Goal: Task Accomplishment & Management: Manage account settings

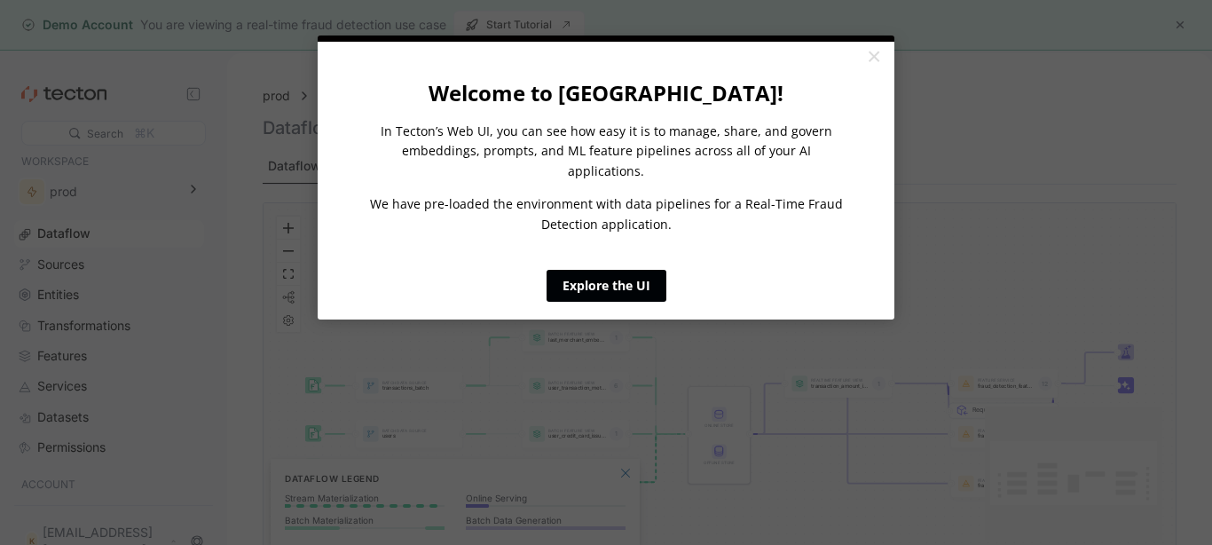
click at [651, 270] on link "Explore the UI" at bounding box center [606, 286] width 120 height 32
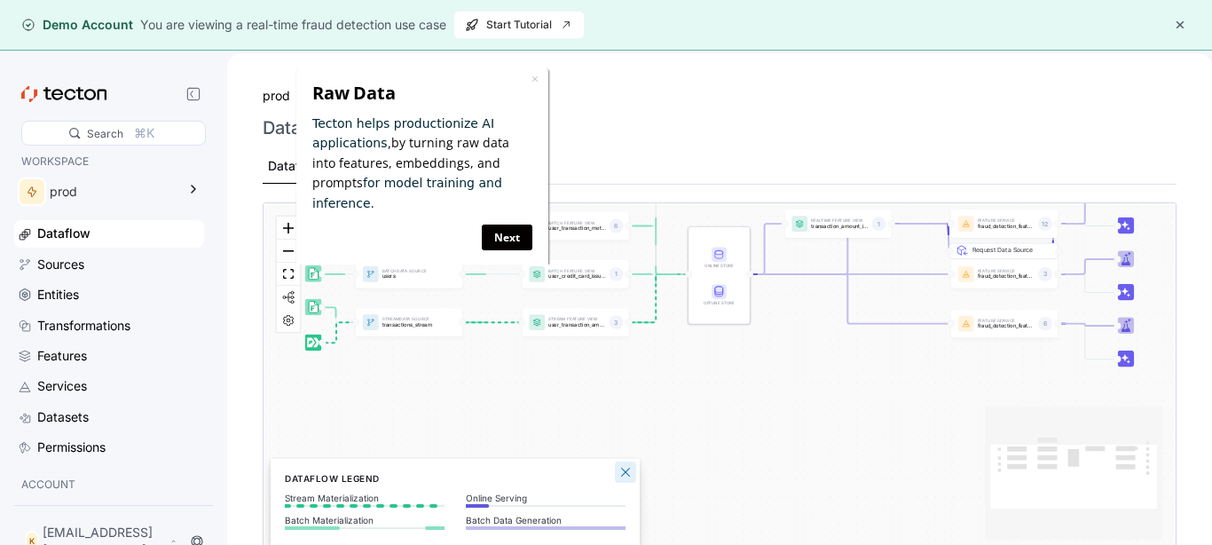
click at [630, 472] on button "Close Legend Panel" at bounding box center [625, 471] width 21 height 21
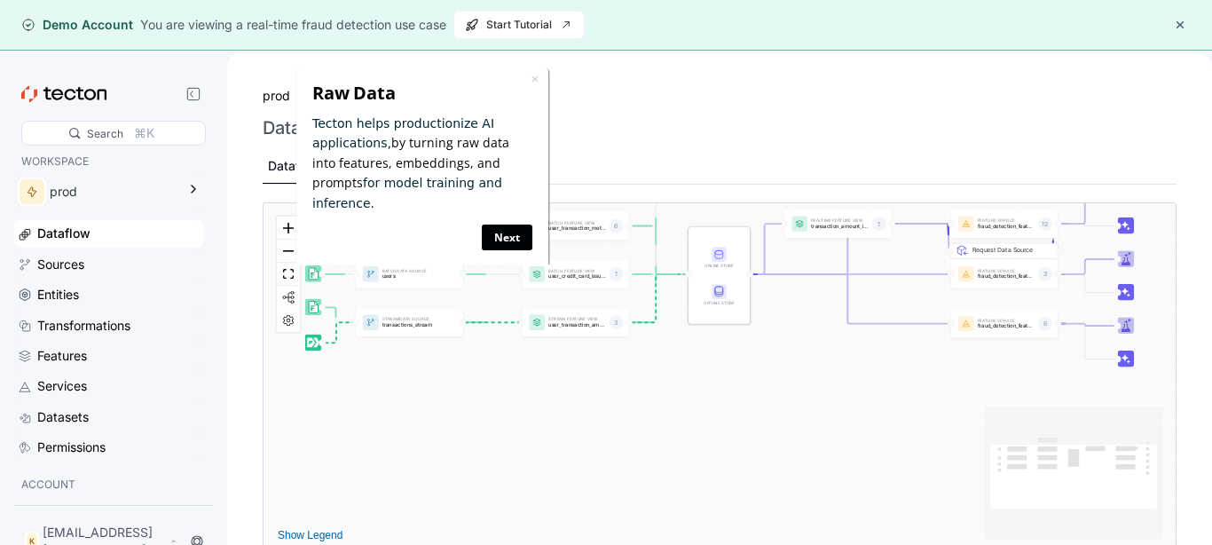
click at [513, 224] on link "Next" at bounding box center [506, 237] width 51 height 26
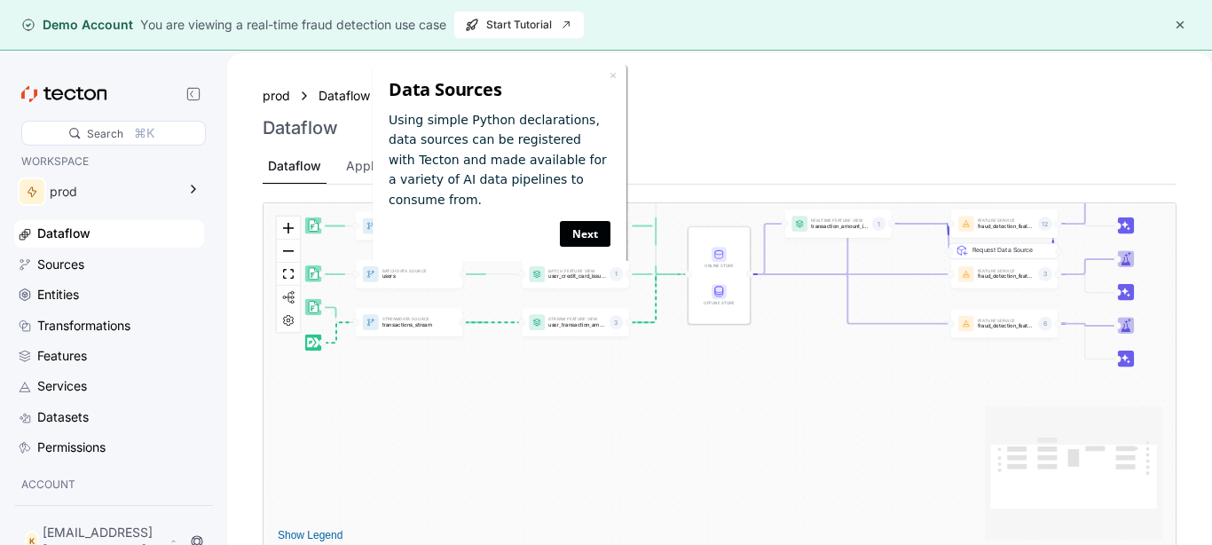
click at [585, 221] on link "Next" at bounding box center [585, 234] width 51 height 26
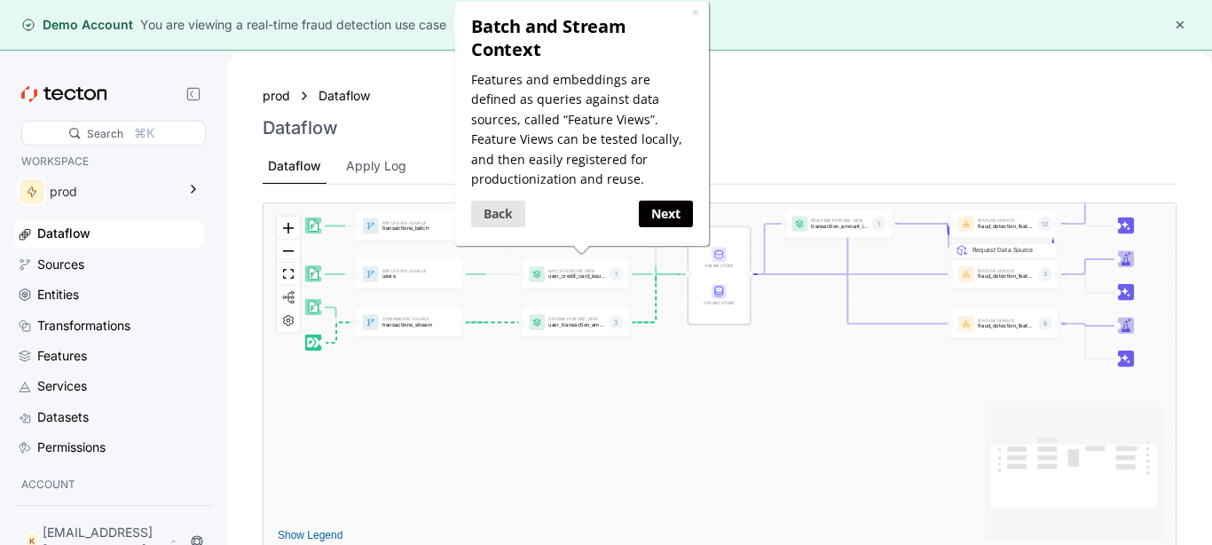
click at [1182, 19] on button "button" at bounding box center [1179, 24] width 21 height 21
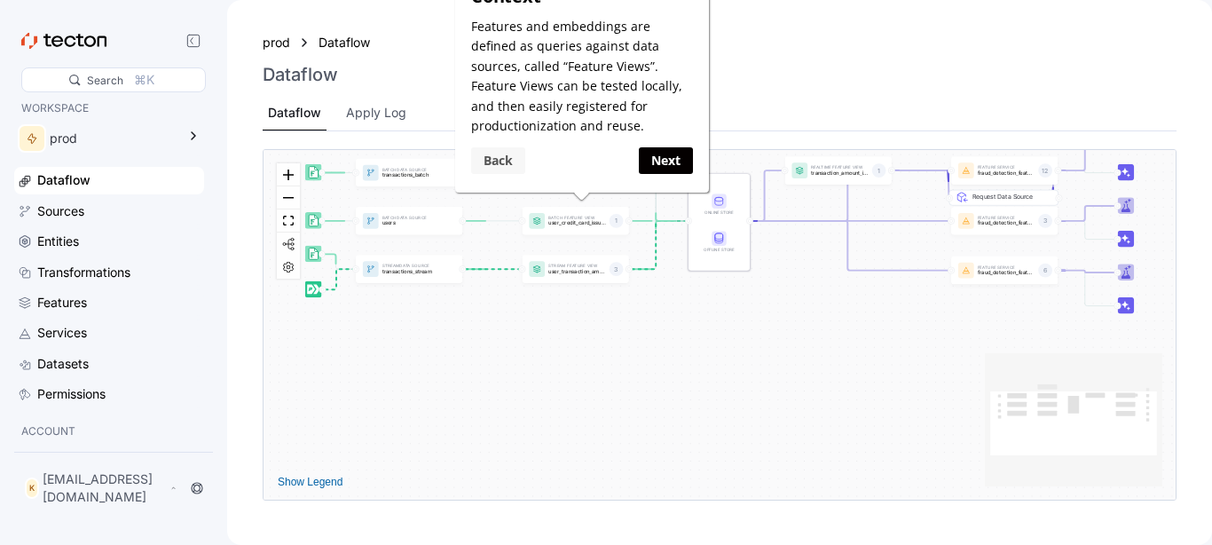
click at [506, 169] on link "Back" at bounding box center [497, 161] width 54 height 26
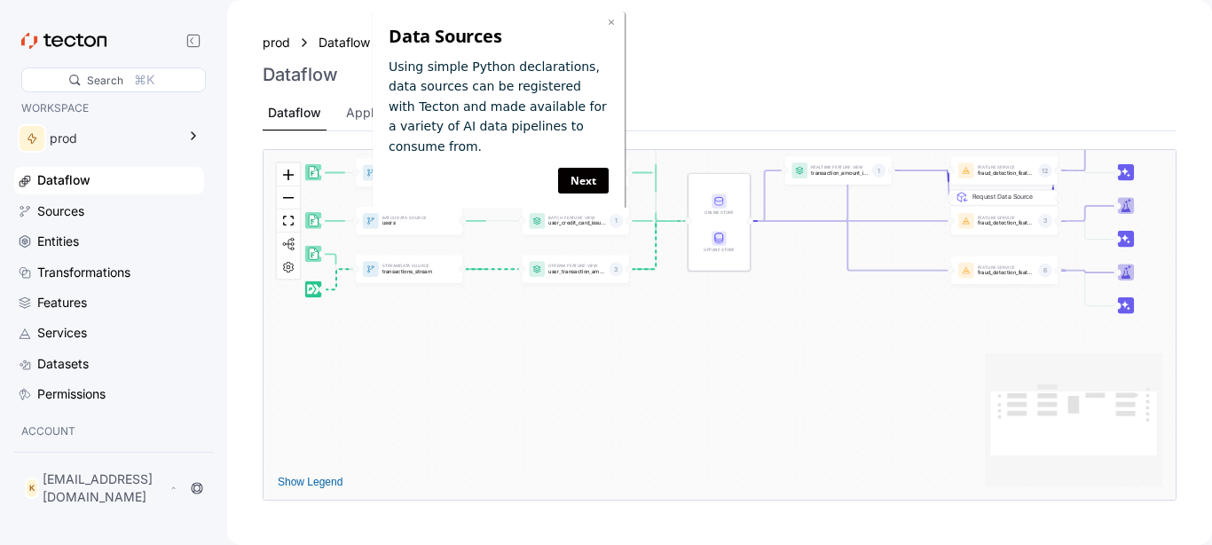
click at [611, 27] on link "×" at bounding box center [611, 21] width 7 height 17
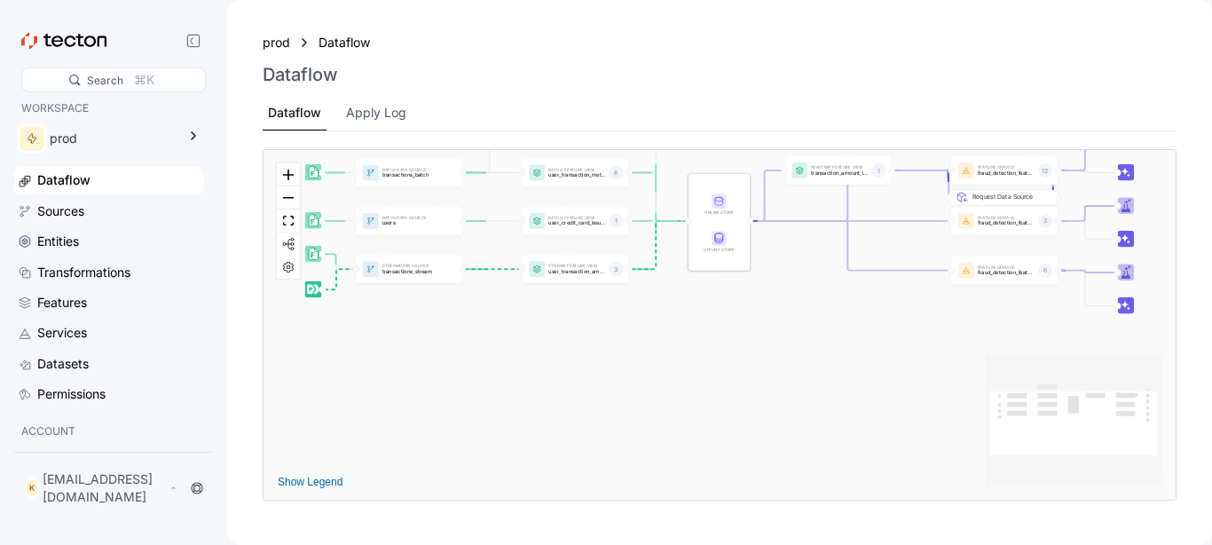
click at [533, 350] on div "Batch Data Source transactions_batch Stream Data Source transactions_stream Bat…" at bounding box center [719, 325] width 912 height 350
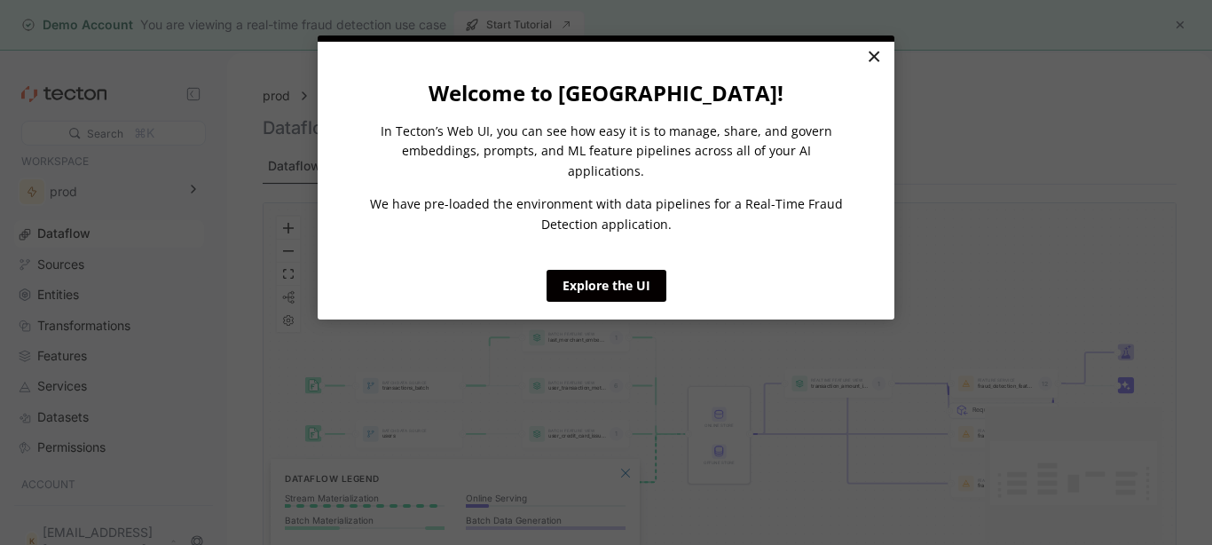
click at [874, 50] on link "×" at bounding box center [873, 58] width 31 height 32
click at [877, 71] on link "×" at bounding box center [873, 58] width 31 height 32
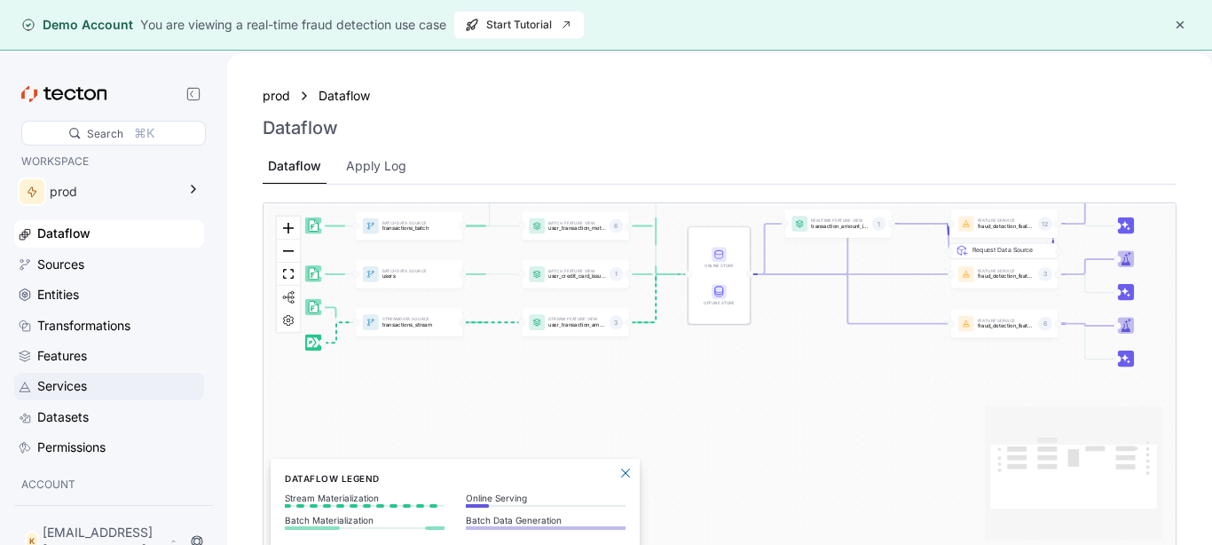
scroll to position [82, 0]
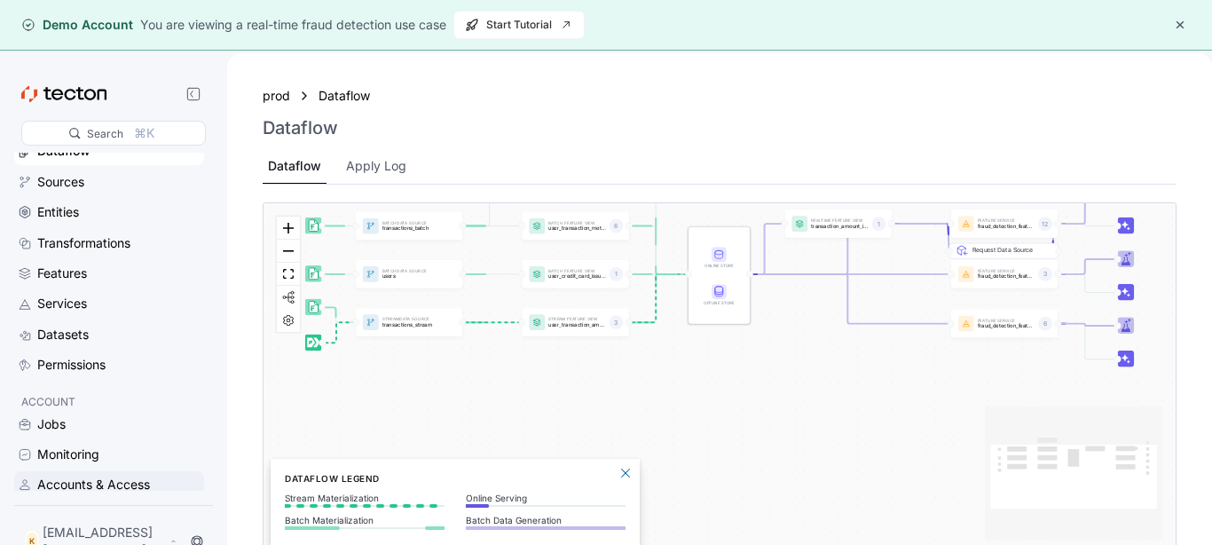
click at [56, 489] on div "Accounts & Access" at bounding box center [93, 485] width 113 height 20
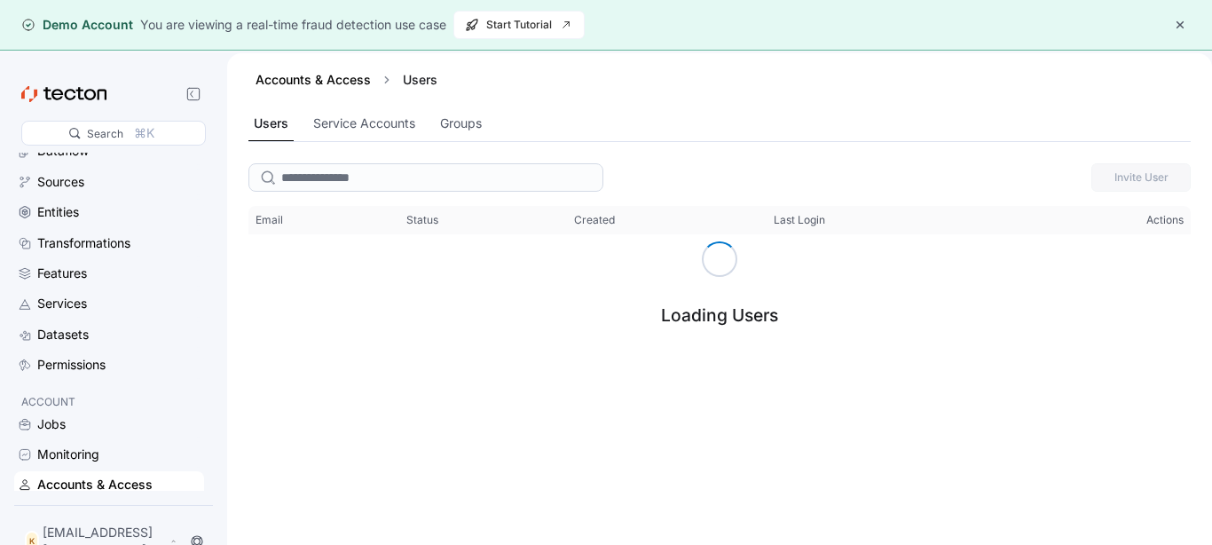
click at [1119, 267] on div "Loading Users" at bounding box center [719, 294] width 942 height 120
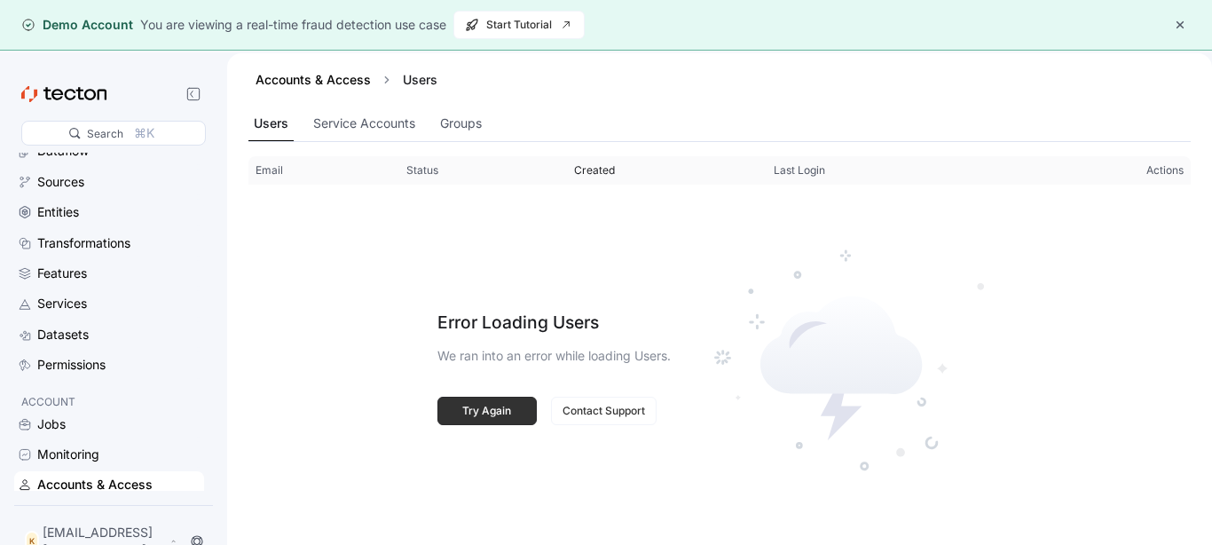
click at [567, 156] on span "Created" at bounding box center [667, 170] width 200 height 28
click at [67, 276] on div "Search ⌘K WORKSPACE prod Dataflow Sources Entities Transformations Features Ser…" at bounding box center [113, 326] width 213 height 502
click at [663, 238] on div "Error Loading Users We ran into an error while loading Users. Try Again Contact…" at bounding box center [553, 368] width 233 height 310
click at [582, 413] on span "Contact Support" at bounding box center [603, 410] width 82 height 27
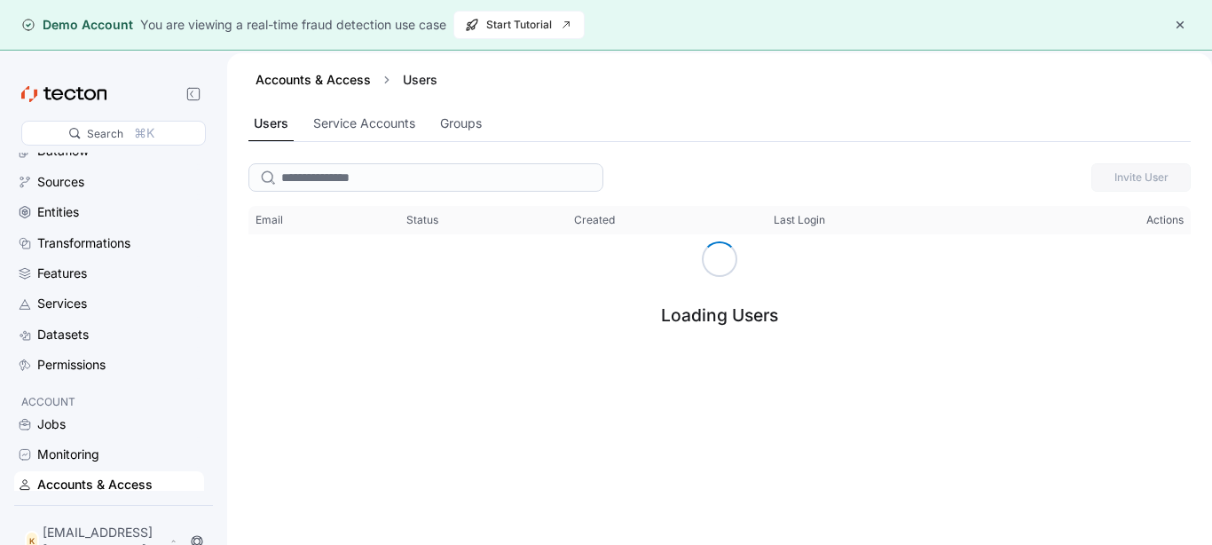
click at [64, 491] on div "Accounts & Access" at bounding box center [94, 485] width 115 height 20
click at [342, 121] on div "Service Accounts" at bounding box center [364, 124] width 102 height 20
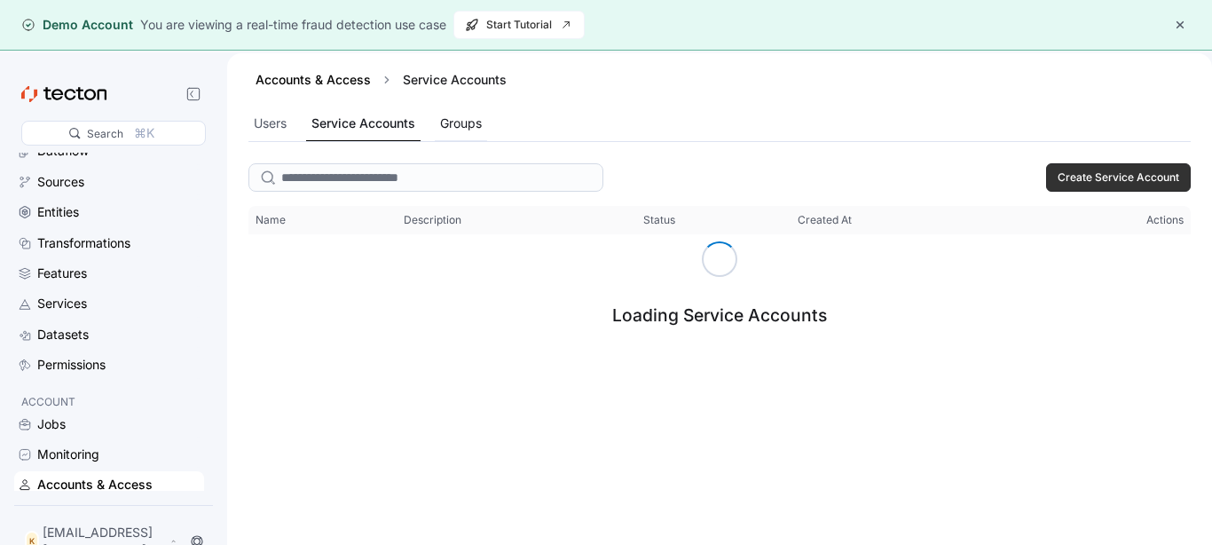
click at [459, 124] on div "Groups" at bounding box center [461, 124] width 42 height 20
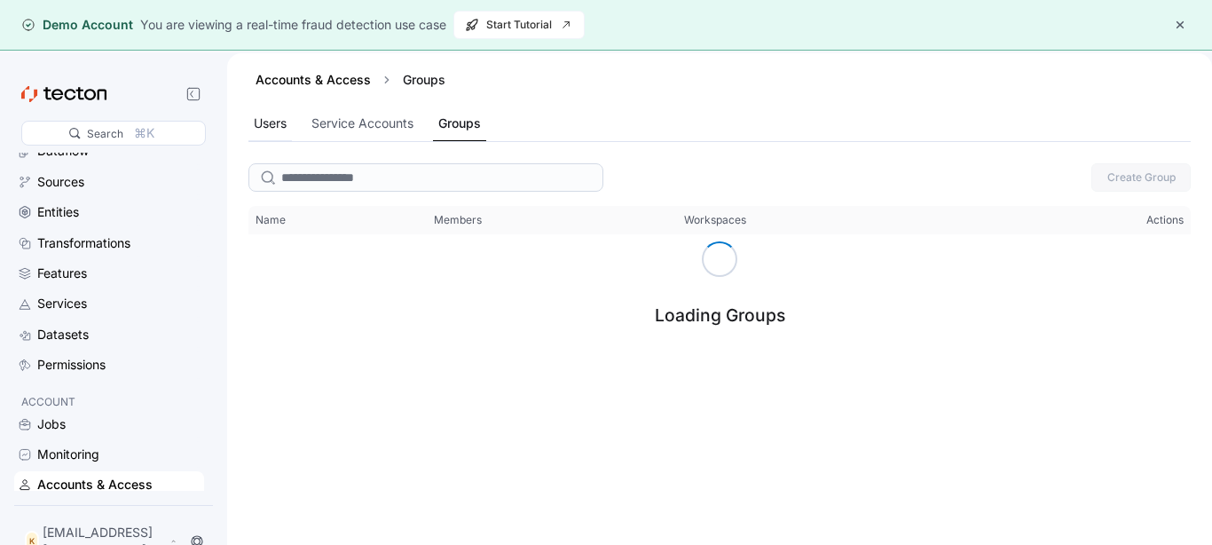
click at [270, 126] on div "Users" at bounding box center [270, 124] width 33 height 20
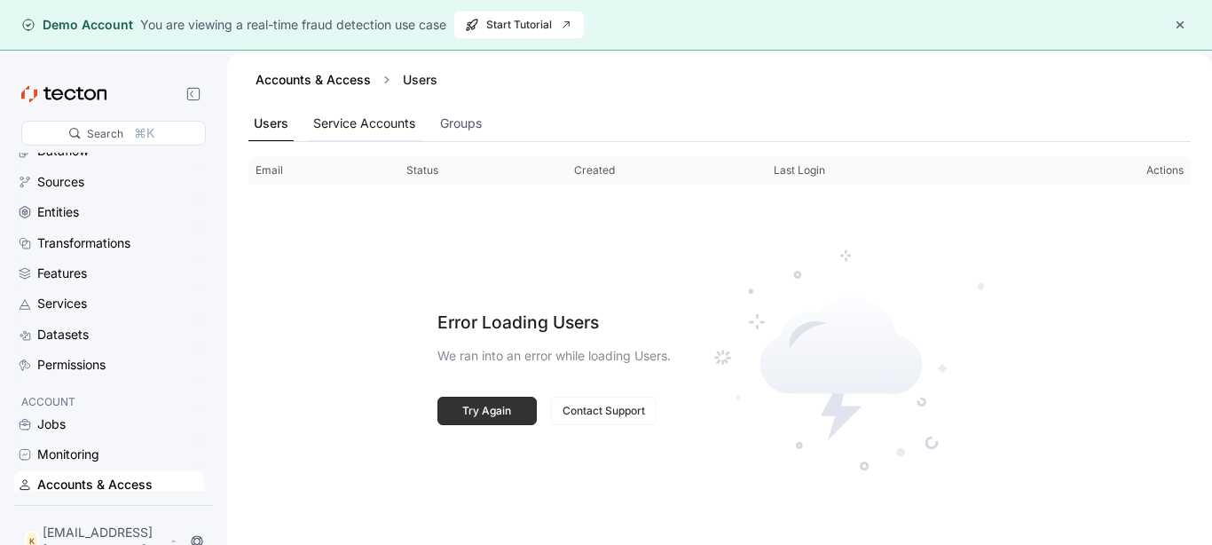
click at [365, 130] on div "Service Accounts" at bounding box center [364, 124] width 102 height 20
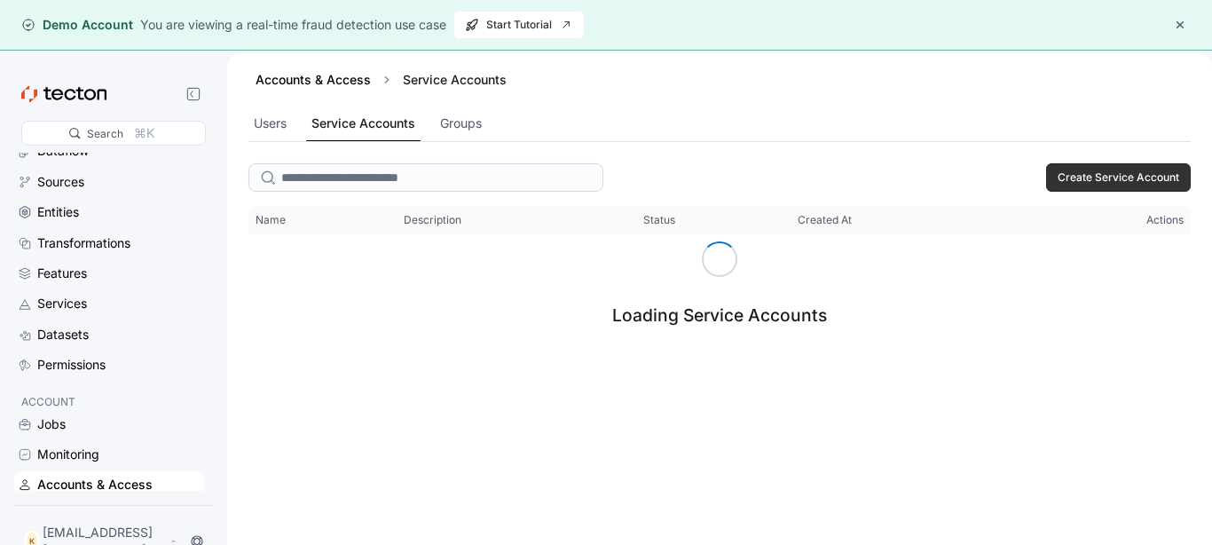
click at [1177, 25] on button "button" at bounding box center [1179, 24] width 21 height 21
click at [1177, 71] on div "Accounts & Access Service Accounts" at bounding box center [719, 80] width 942 height 18
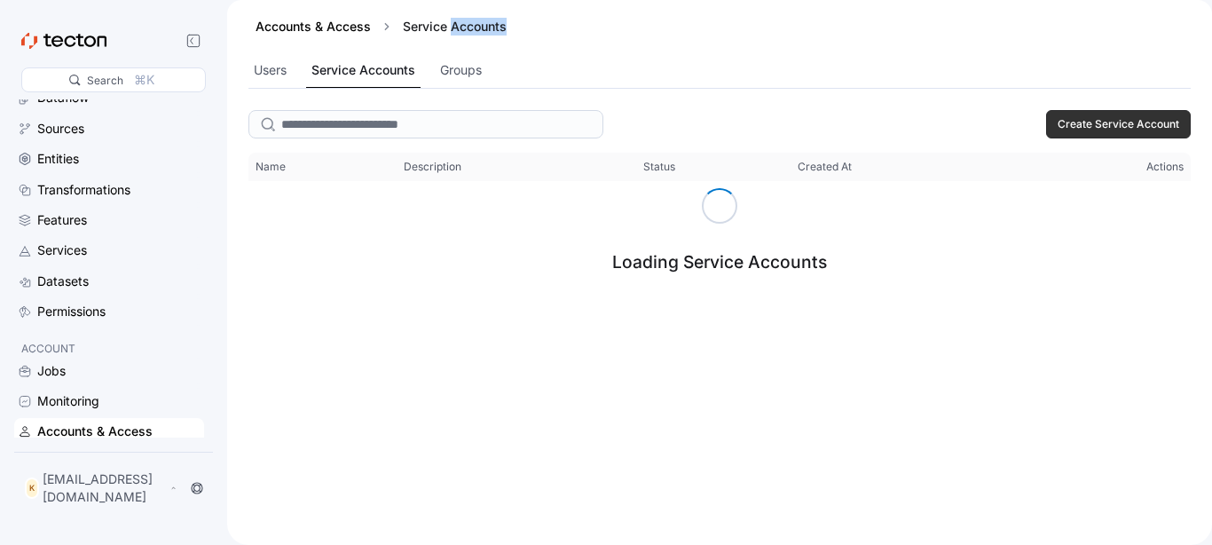
scroll to position [82, 0]
click at [305, 75] on div "Users Service Accounts Groups" at bounding box center [719, 70] width 942 height 35
click at [282, 75] on div "Users" at bounding box center [270, 70] width 33 height 20
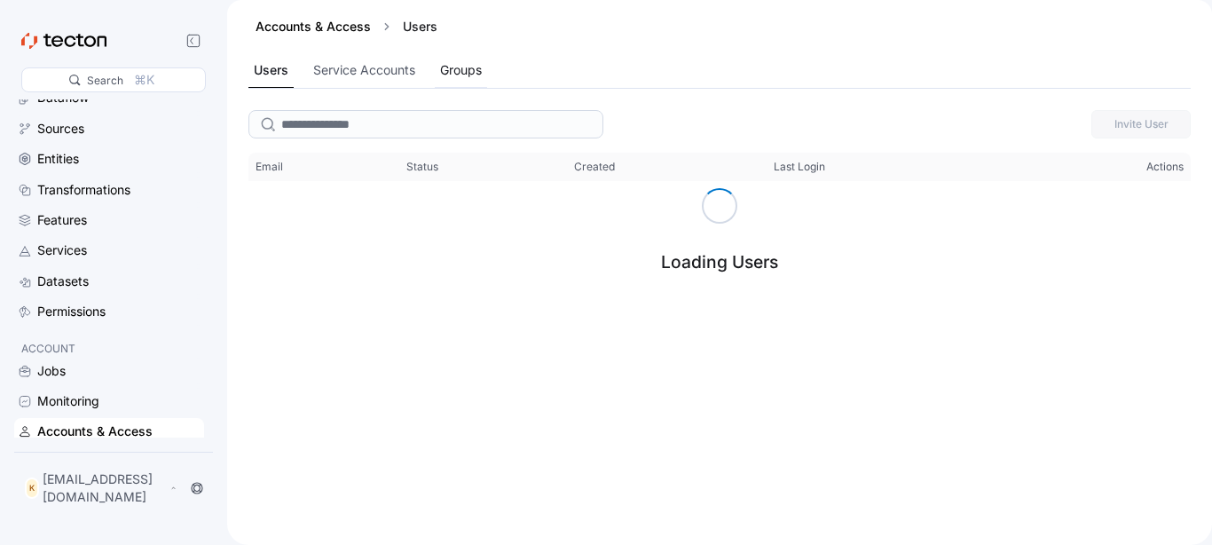
click at [468, 66] on div "Groups" at bounding box center [461, 70] width 42 height 20
click at [271, 75] on div "Users" at bounding box center [270, 70] width 33 height 20
click at [271, 75] on div "Users" at bounding box center [271, 70] width 35 height 20
click at [114, 498] on p "[EMAIL_ADDRESS][DOMAIN_NAME]" at bounding box center [104, 487] width 123 height 35
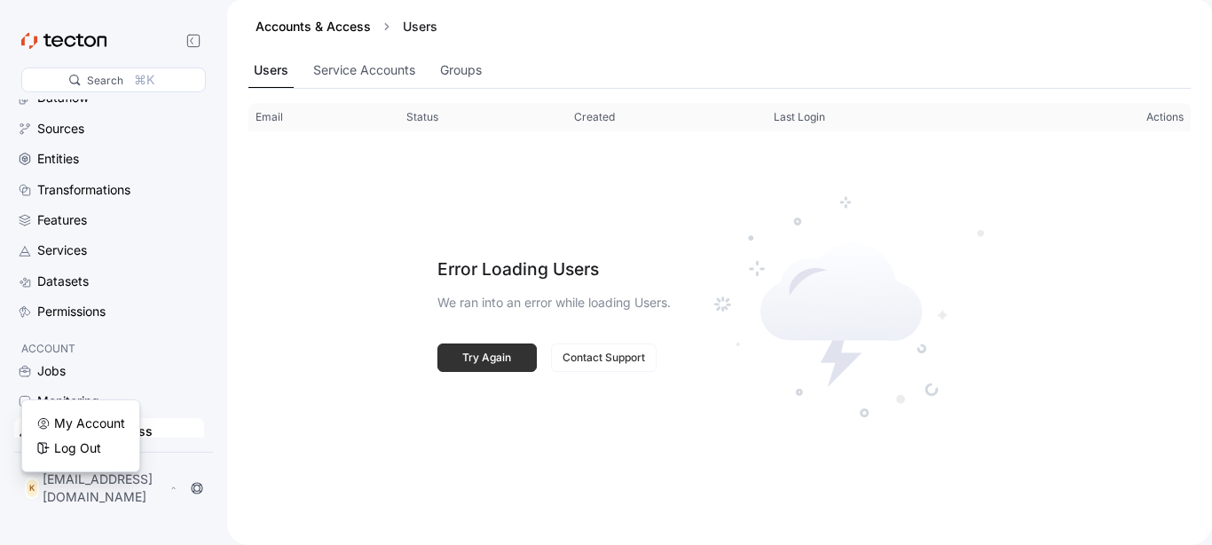
click at [105, 412] on div "My Account Log Out" at bounding box center [81, 436] width 96 height 50
click at [105, 421] on div "My Account" at bounding box center [89, 423] width 71 height 18
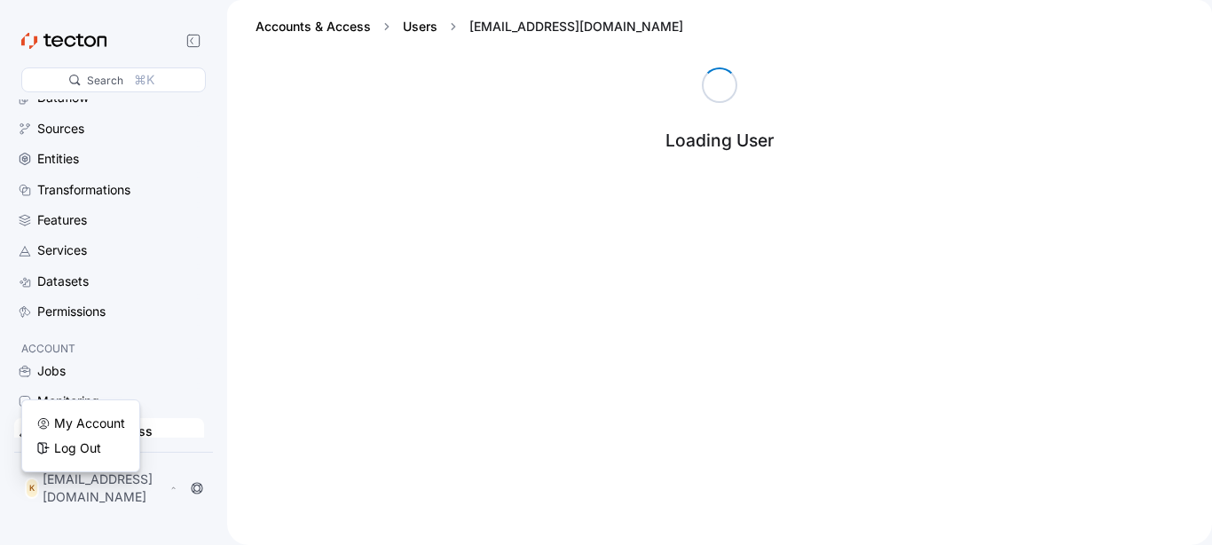
click at [339, 374] on div "Loading User" at bounding box center [719, 305] width 985 height 477
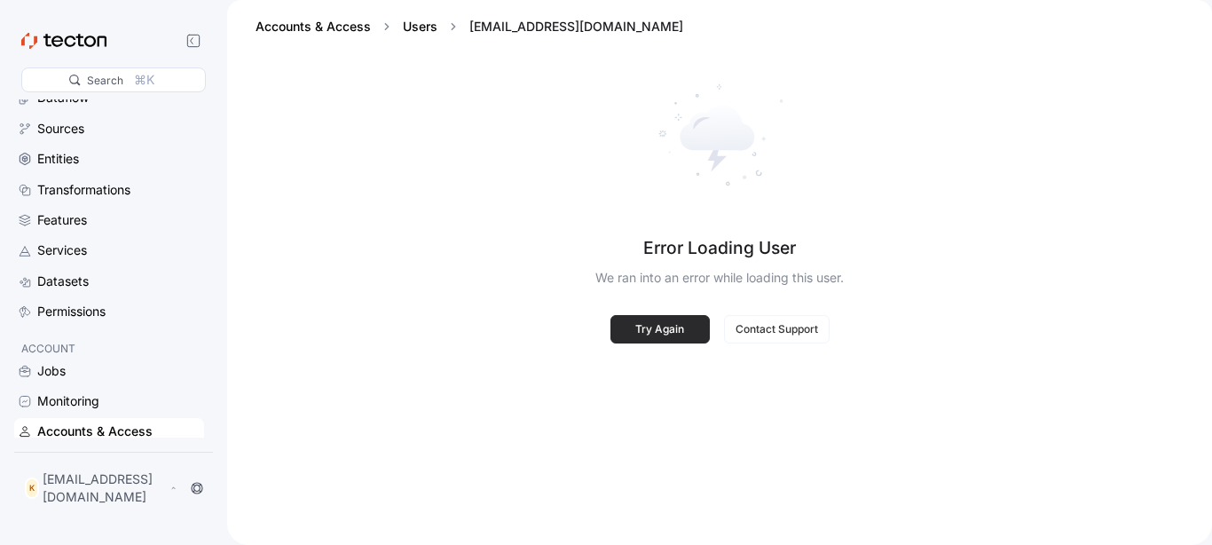
click at [634, 326] on span "Try Again" at bounding box center [660, 329] width 76 height 27
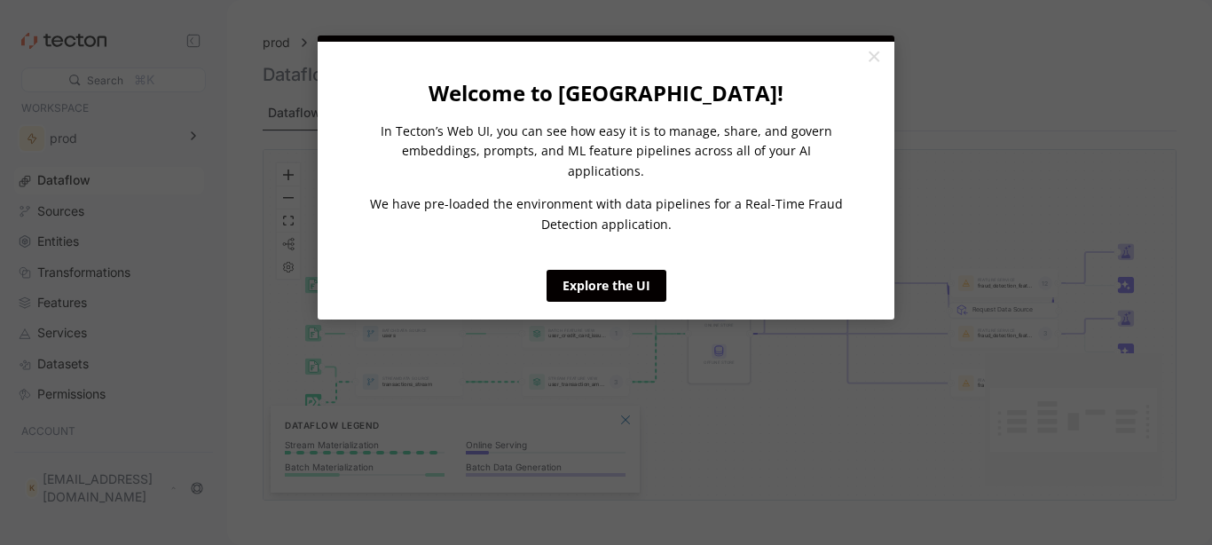
click at [385, 154] on p "In Tecton’s Web UI, you can see how easy it is to manage, share, and govern emb…" at bounding box center [605, 151] width 481 height 59
click at [861, 58] on link "×" at bounding box center [873, 58] width 31 height 32
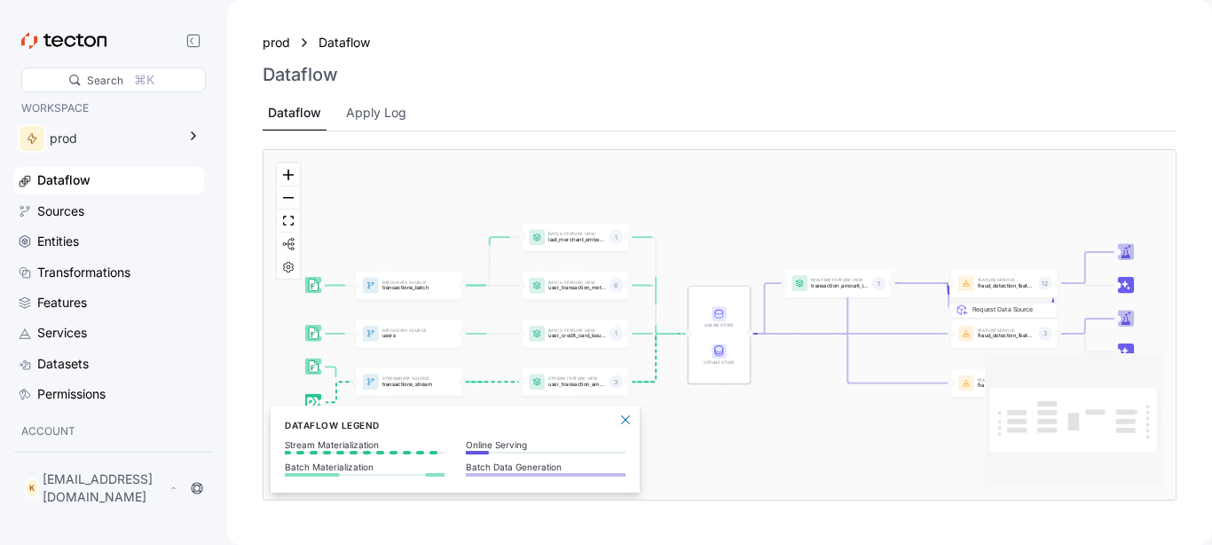
click at [512, 93] on div "prod Dataflow Dataflow Dataflow Apply Log" at bounding box center [720, 81] width 914 height 99
click at [1166, 112] on div "Dataflow Apply Log" at bounding box center [720, 113] width 914 height 35
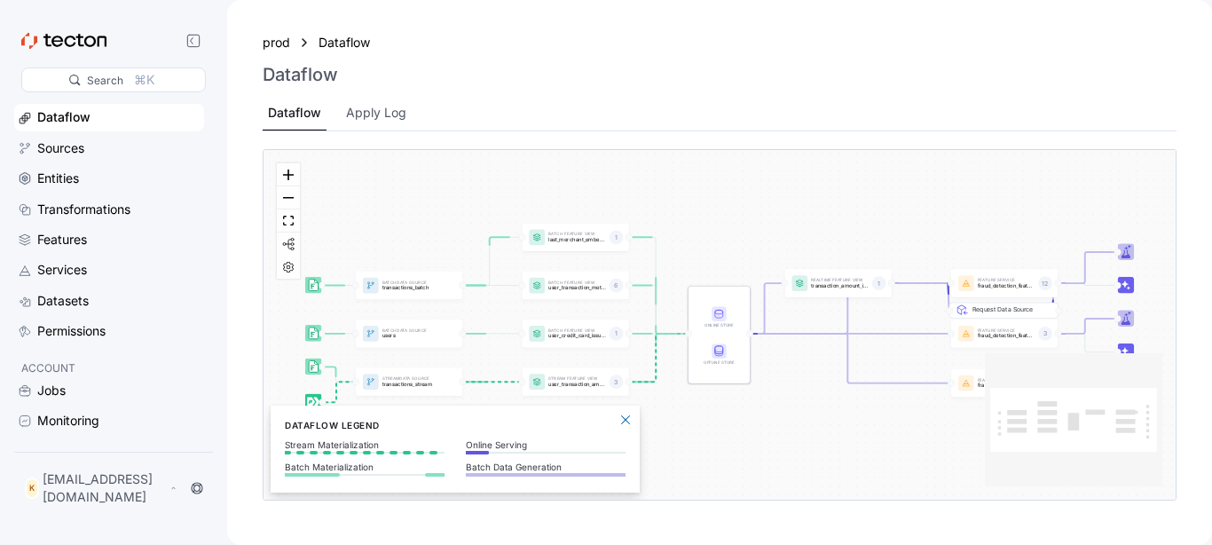
scroll to position [82, 0]
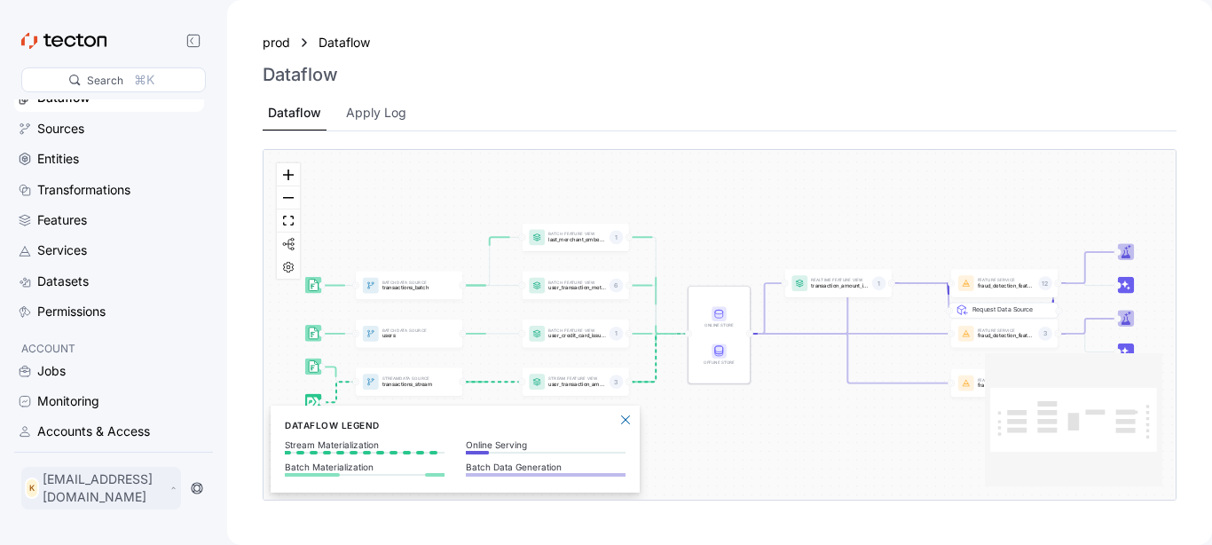
click at [107, 484] on div "K [EMAIL_ADDRESS][DOMAIN_NAME]" at bounding box center [101, 488] width 160 height 43
click at [91, 456] on div "Log Out" at bounding box center [77, 448] width 47 height 18
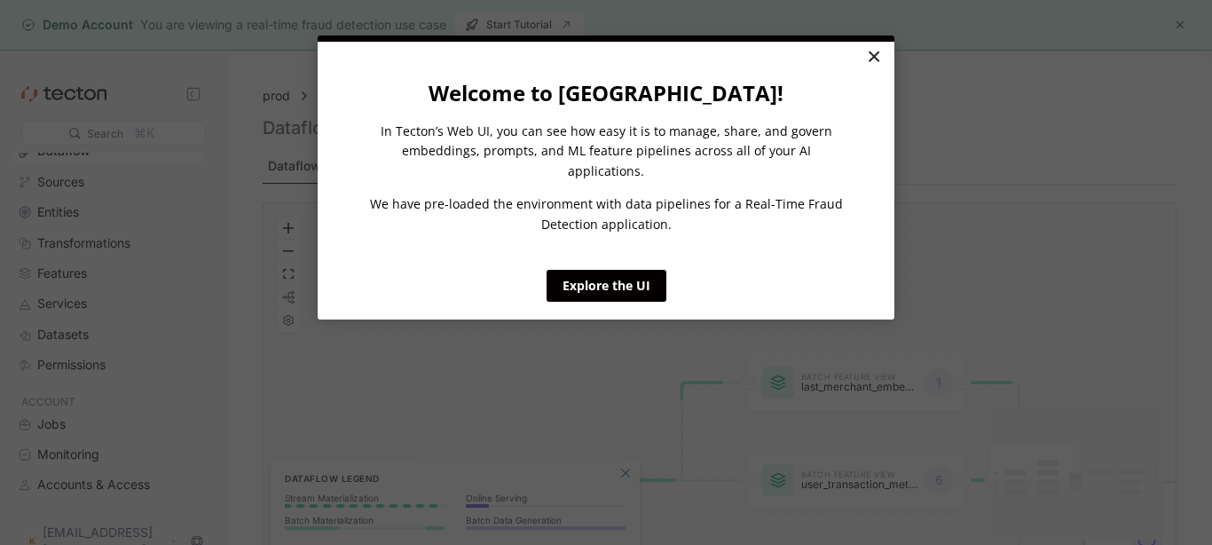
click at [878, 59] on link "×" at bounding box center [873, 58] width 31 height 32
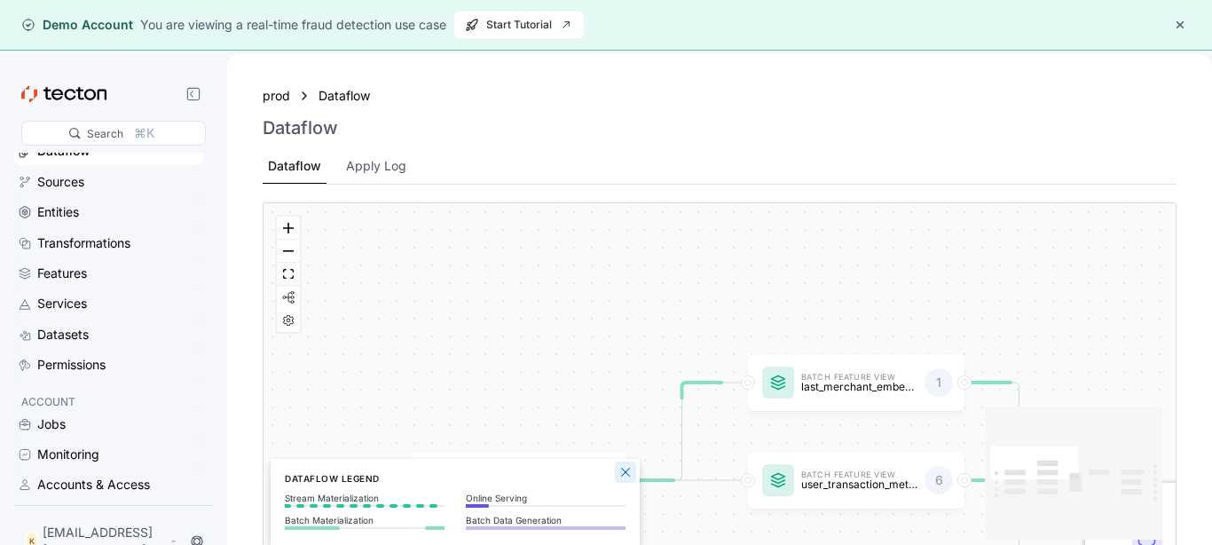
click at [624, 478] on button "Close Legend Panel" at bounding box center [625, 471] width 21 height 21
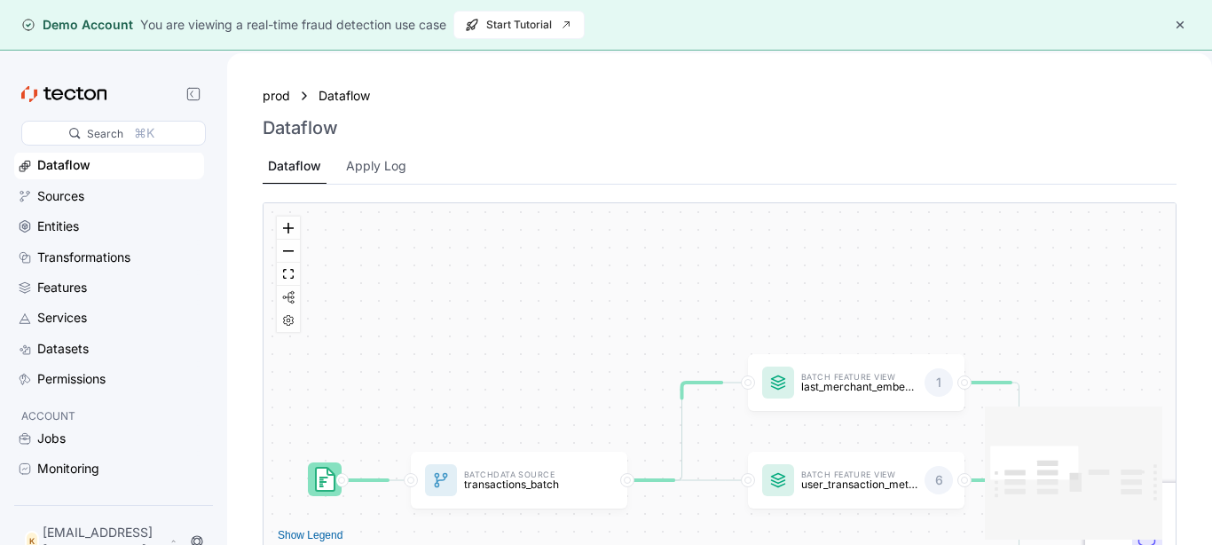
scroll to position [82, 0]
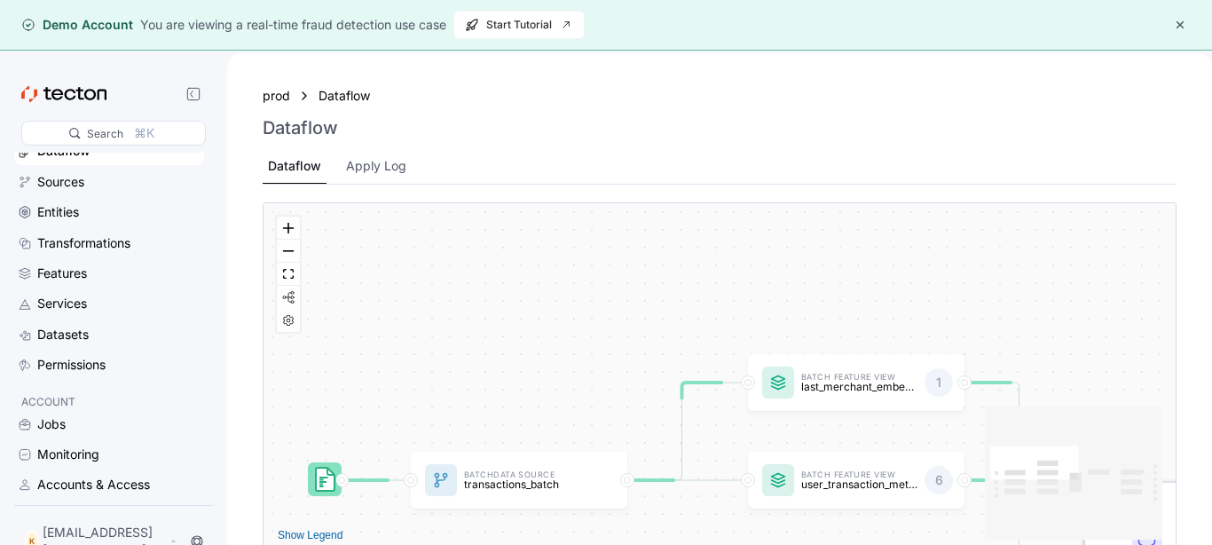
click at [91, 530] on div "K [EMAIL_ADDRESS][DOMAIN_NAME]" at bounding box center [114, 541] width 192 height 50
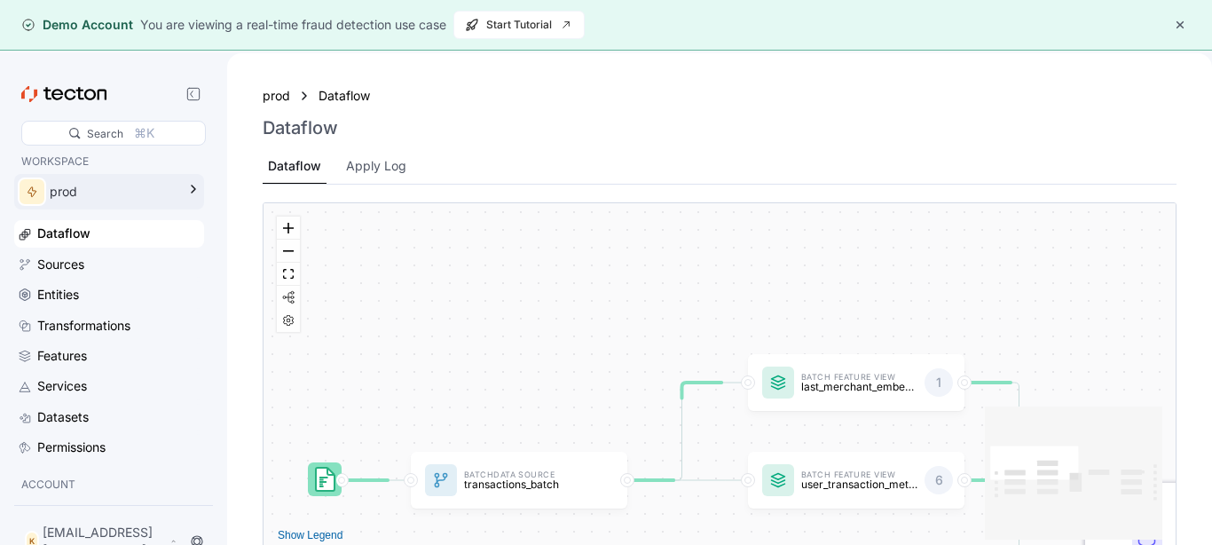
click at [96, 194] on div "prod" at bounding box center [113, 192] width 126 height 20
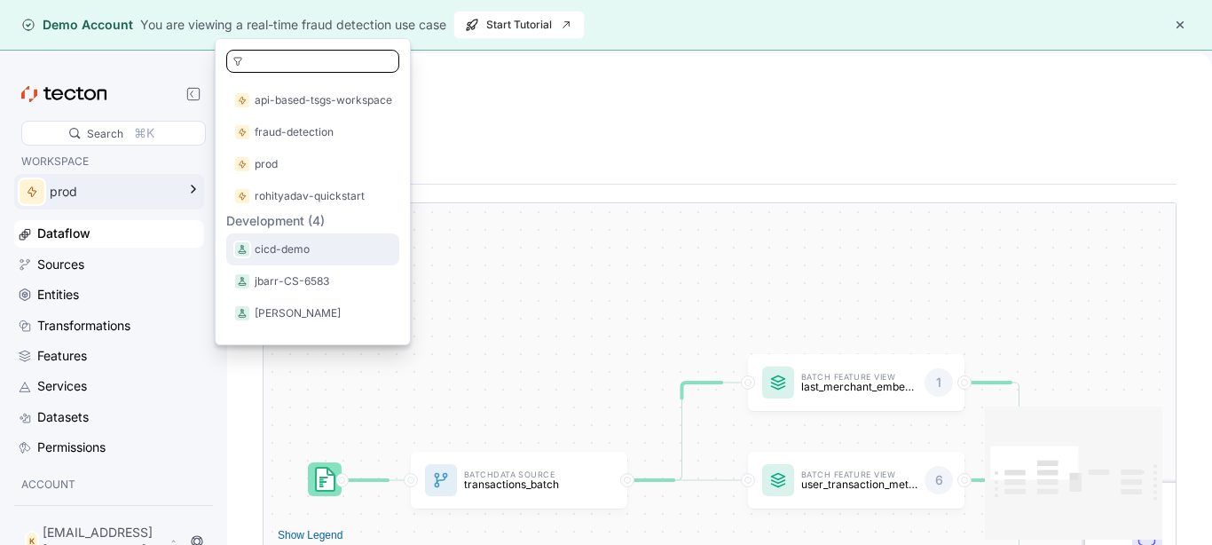
scroll to position [98, 0]
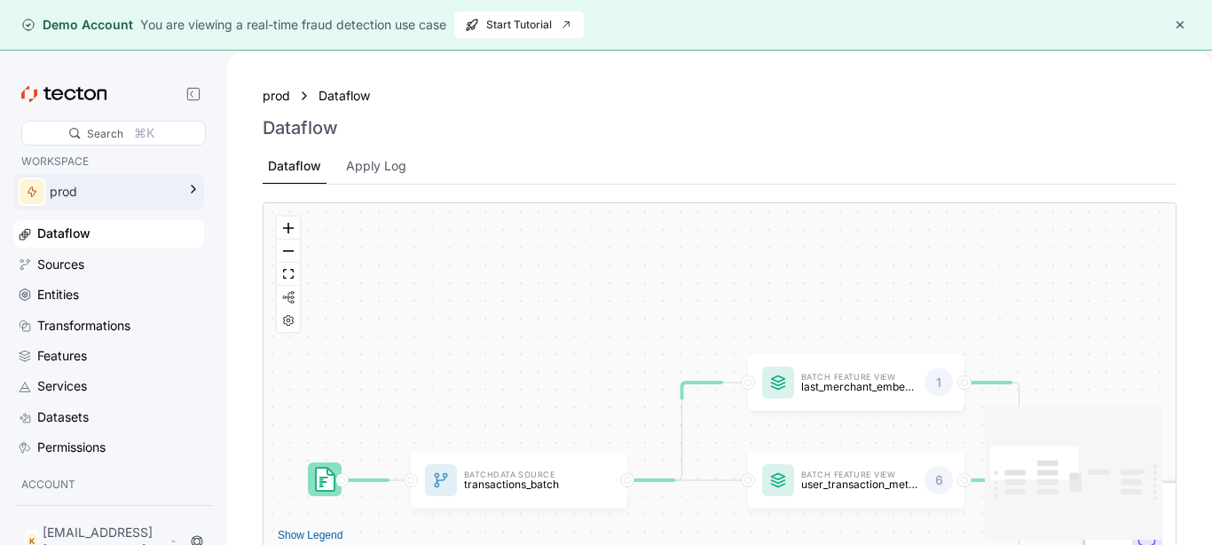
click at [532, 197] on div "prod Dataflow Dataflow Dataflow Apply Log" at bounding box center [719, 132] width 956 height 131
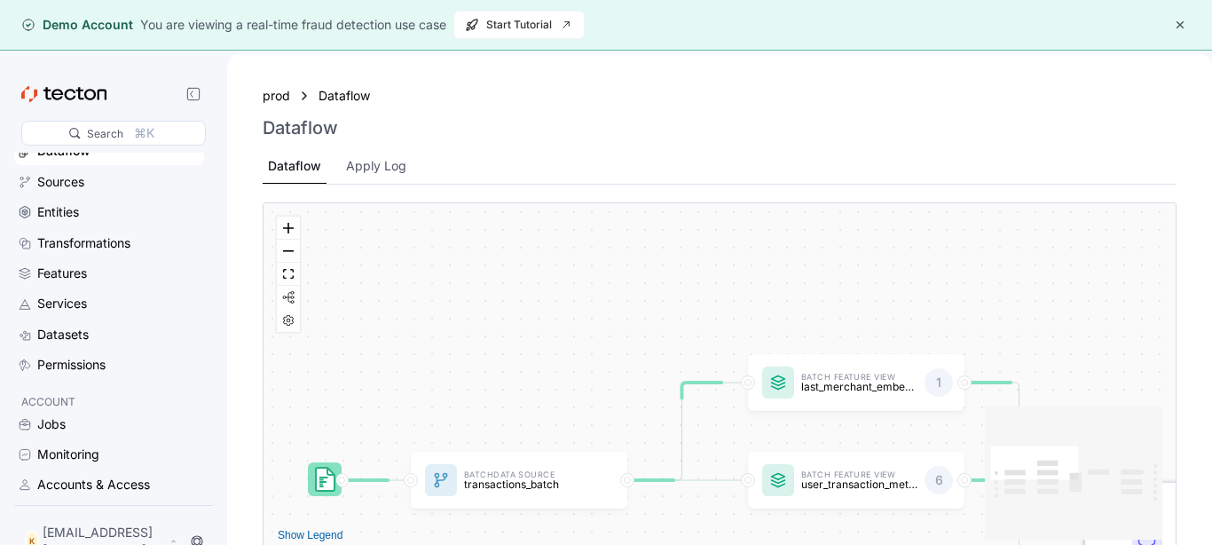
click at [0, 491] on div "Search ⌘K WORKSPACE prod Dataflow Sources Entities Transformations Features Ser…" at bounding box center [113, 325] width 227 height 545
click at [51, 493] on div "Accounts & Access" at bounding box center [93, 485] width 113 height 20
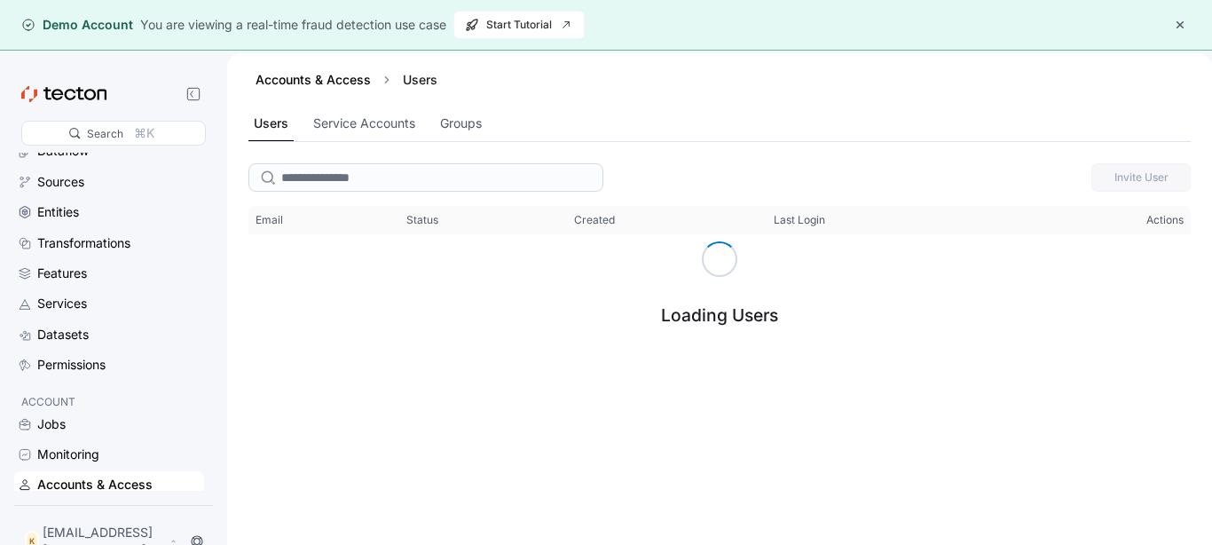
click at [1175, 25] on button "button" at bounding box center [1179, 24] width 21 height 21
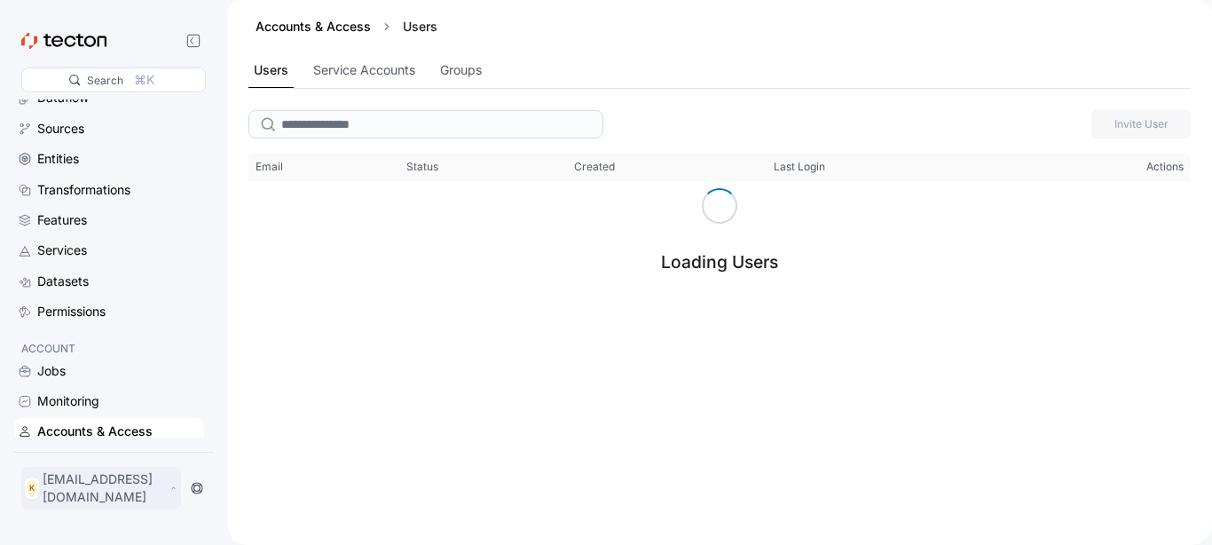
click at [181, 494] on div "K ketirob515@blaxion.com" at bounding box center [101, 488] width 160 height 43
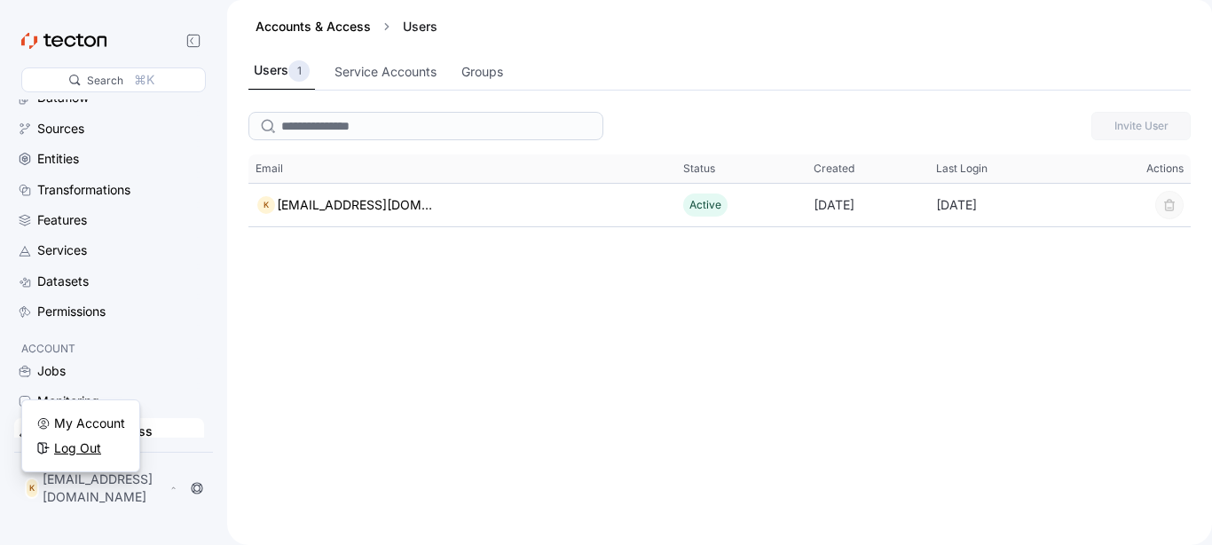
click at [71, 456] on div "Log Out" at bounding box center [77, 448] width 47 height 18
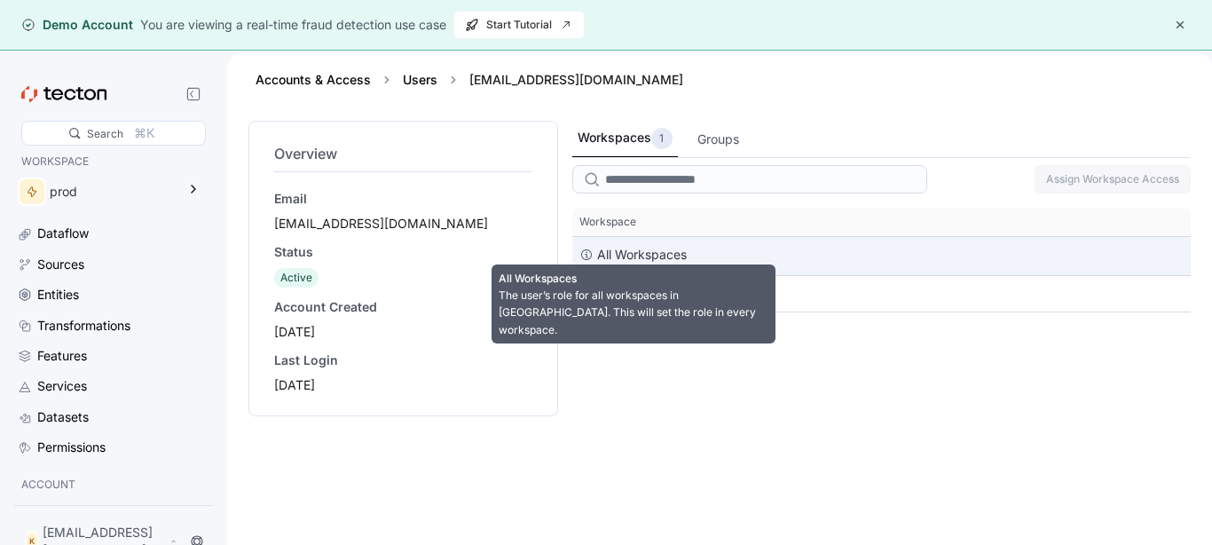
click at [685, 263] on div "All Workspaces" at bounding box center [642, 254] width 90 height 21
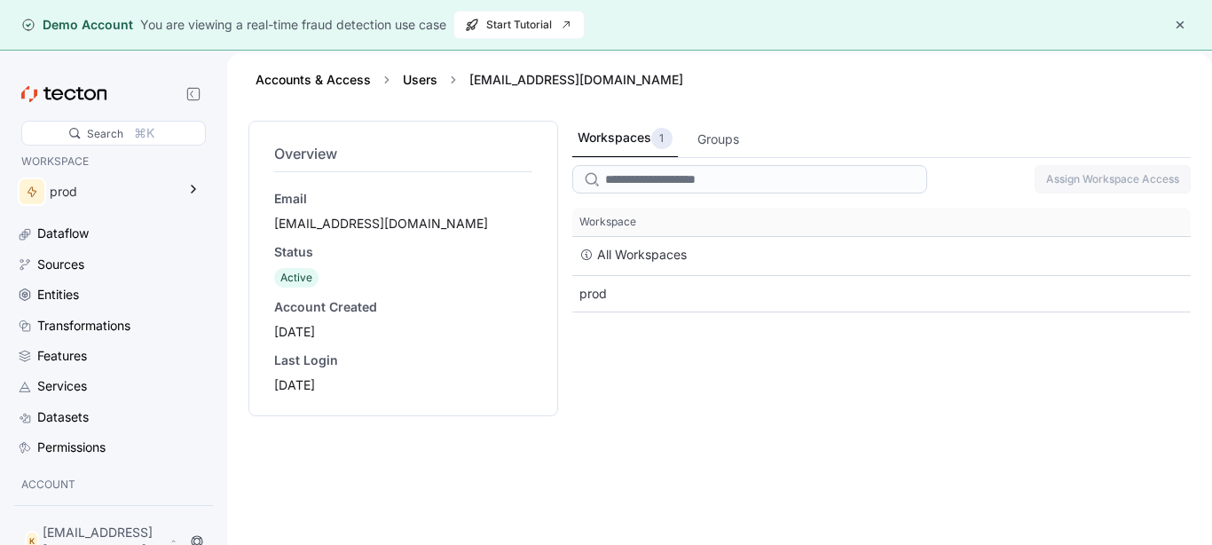
click at [686, 380] on div "Workspaces 1 Groups Assign Workspace Access This table contains 2 rows. Workspa…" at bounding box center [881, 349] width 618 height 456
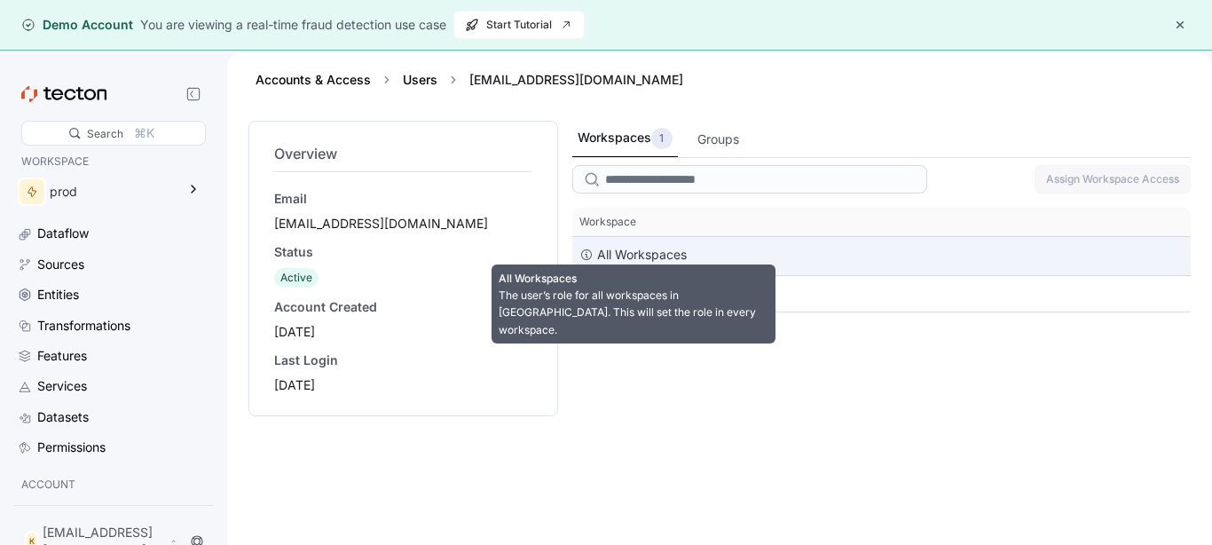
click at [669, 259] on div "All Workspaces" at bounding box center [642, 254] width 90 height 21
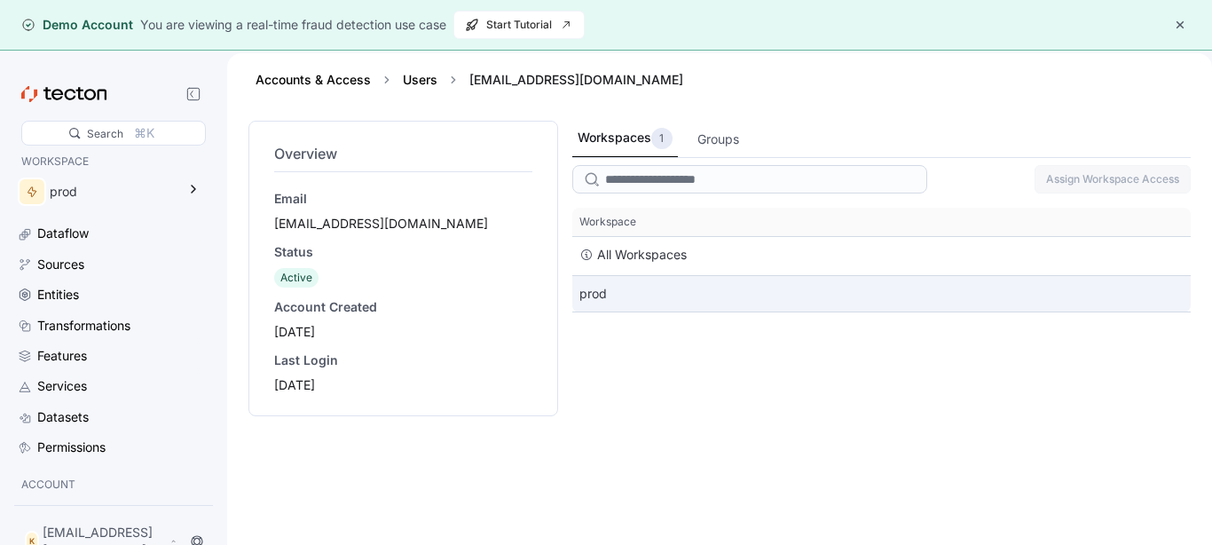
click at [651, 300] on div "prod" at bounding box center [881, 293] width 618 height 35
click at [651, 298] on div "prod" at bounding box center [881, 293] width 618 height 35
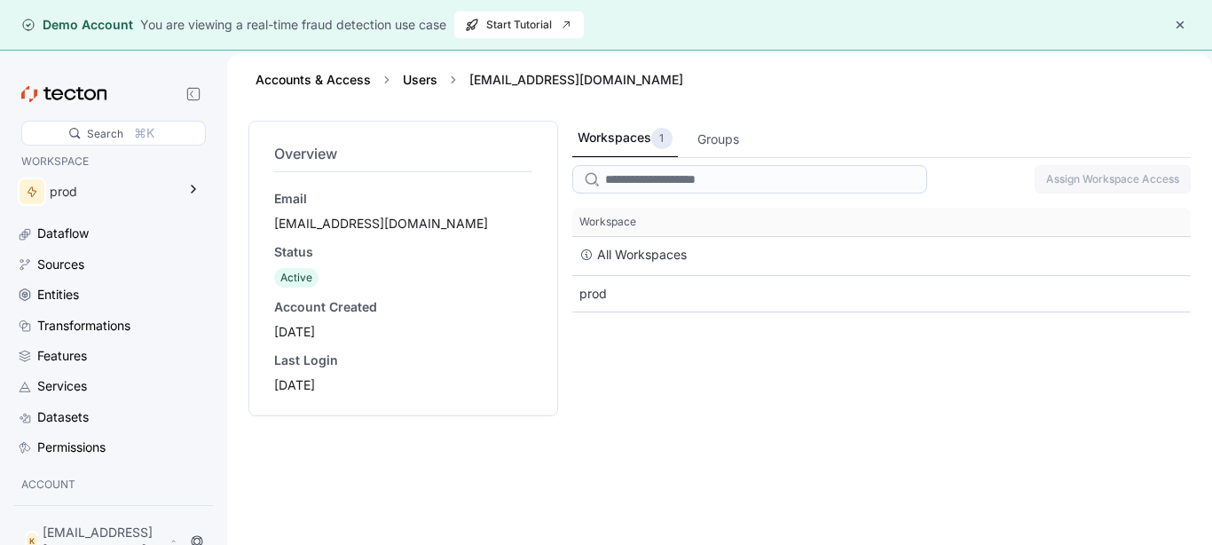
click at [295, 291] on div "Email ketirob515@blaxion.com Status Active Account Created 2025-08-13 Last Logi…" at bounding box center [403, 292] width 258 height 204
drag, startPoint x: 289, startPoint y: 266, endPoint x: 312, endPoint y: 346, distance: 83.1
click at [312, 346] on div "Email ketirob515@blaxion.com Status Active Account Created 2025-08-13 Last Logi…" at bounding box center [403, 292] width 258 height 204
click at [344, 369] on div "Last Login 2025-08-14" at bounding box center [403, 372] width 258 height 43
drag, startPoint x: 317, startPoint y: 201, endPoint x: 329, endPoint y: 246, distance: 46.1
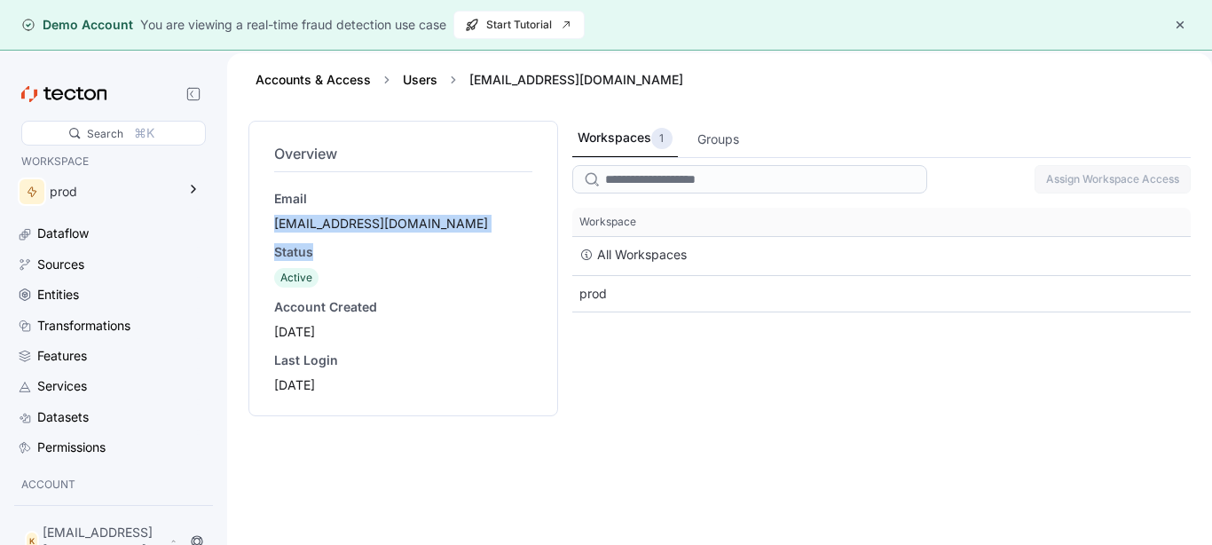
click at [329, 246] on div "Overview Email ketirob515@blaxion.com Status Active Account Created 2025-08-13 …" at bounding box center [403, 268] width 265 height 258
drag, startPoint x: 370, startPoint y: 351, endPoint x: 376, endPoint y: 372, distance: 21.3
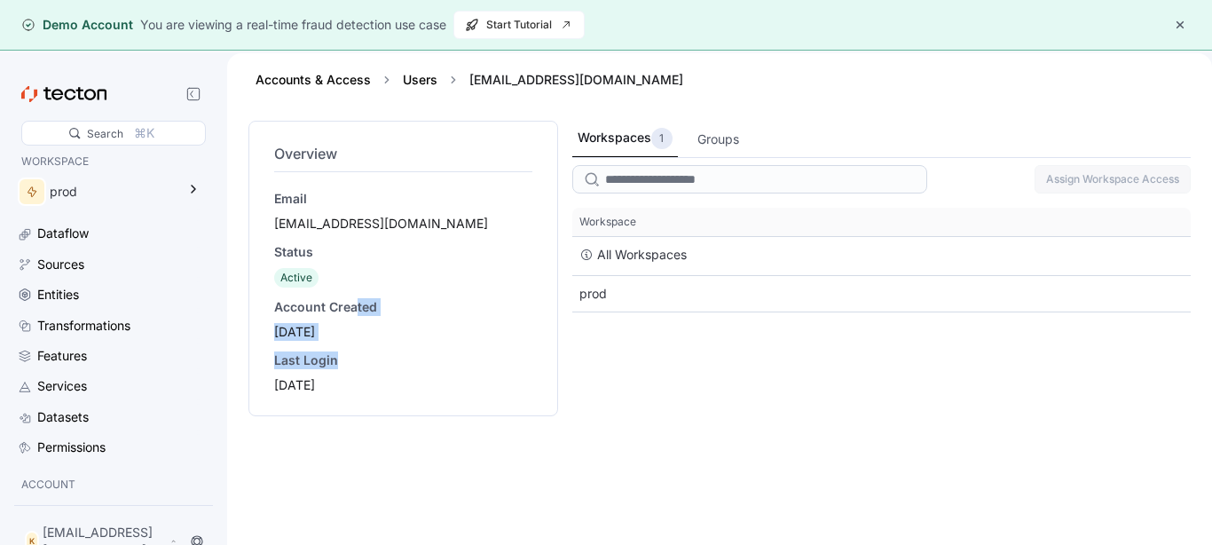
click at [372, 357] on div "Email ketirob515@blaxion.com Status Active Account Created 2025-08-13 Last Logi…" at bounding box center [403, 292] width 258 height 204
click at [378, 381] on div "2025-08-14" at bounding box center [403, 385] width 258 height 18
click at [378, 394] on div "Overview Email ketirob515@blaxion.com Status Active Account Created 2025-08-13 …" at bounding box center [403, 268] width 265 height 258
drag, startPoint x: 373, startPoint y: 383, endPoint x: 280, endPoint y: 194, distance: 210.7
click at [280, 194] on div "Email ketirob515@blaxion.com Status Active Account Created 2025-08-13 Last Logi…" at bounding box center [403, 292] width 258 height 204
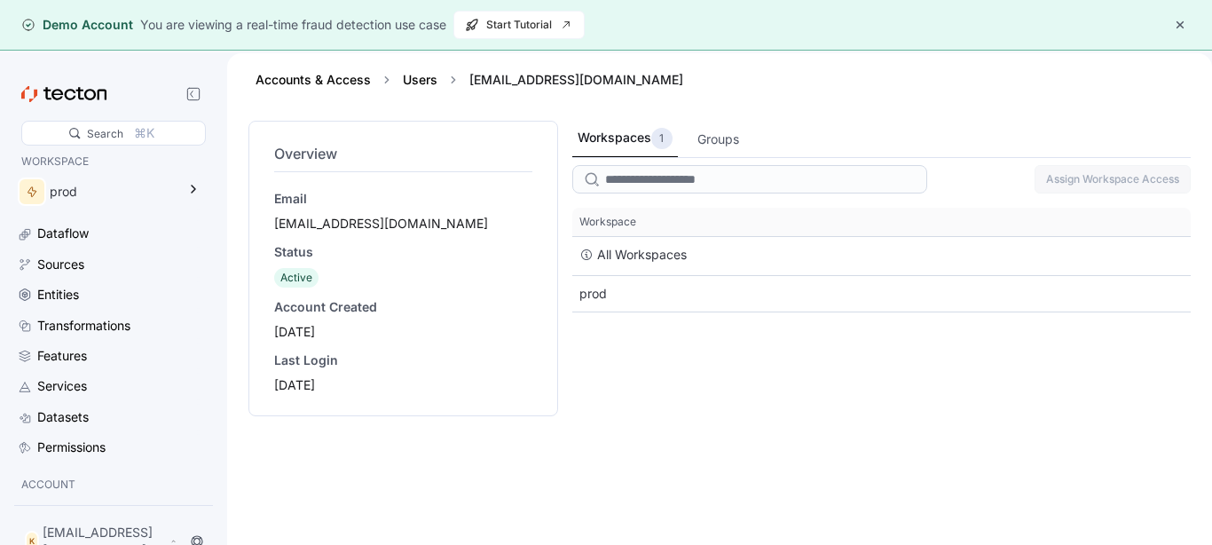
click at [568, 233] on div "Overview Email ketirob515@blaxion.com Status Active Account Created 2025-08-13 …" at bounding box center [719, 349] width 942 height 456
click at [1182, 18] on button "button" at bounding box center [1179, 24] width 21 height 21
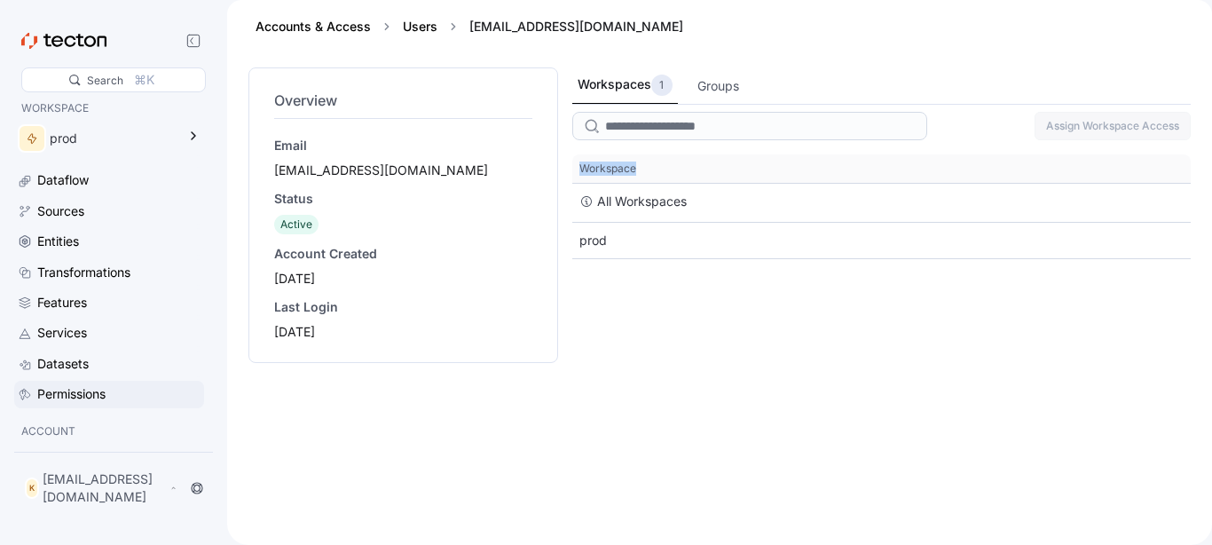
scroll to position [82, 0]
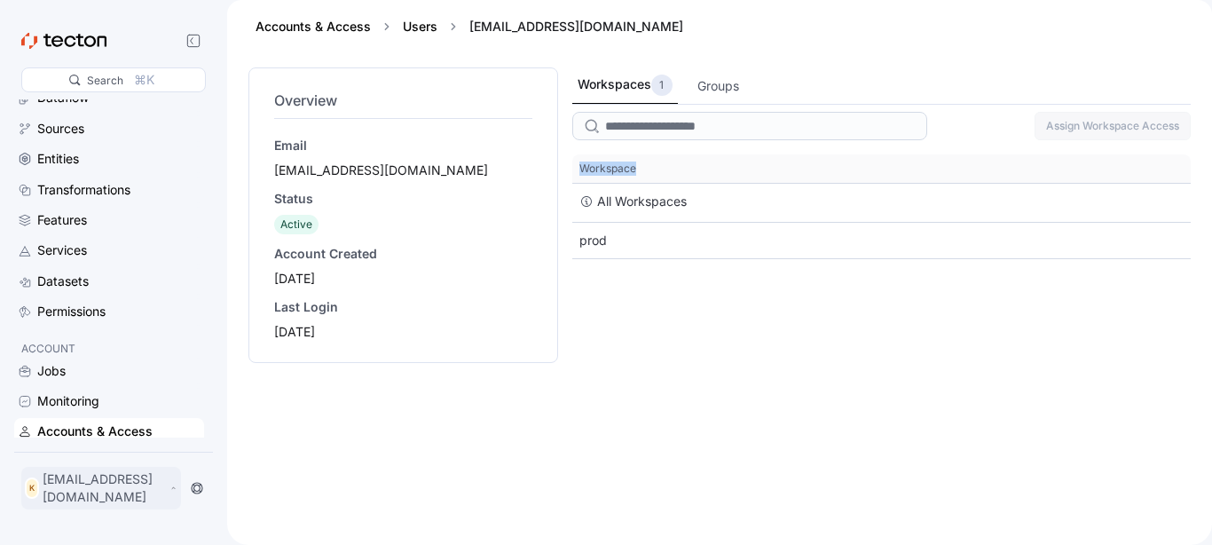
click at [166, 495] on p "[EMAIL_ADDRESS][DOMAIN_NAME]" at bounding box center [104, 487] width 123 height 35
click at [75, 424] on div "My Account" at bounding box center [89, 423] width 71 height 18
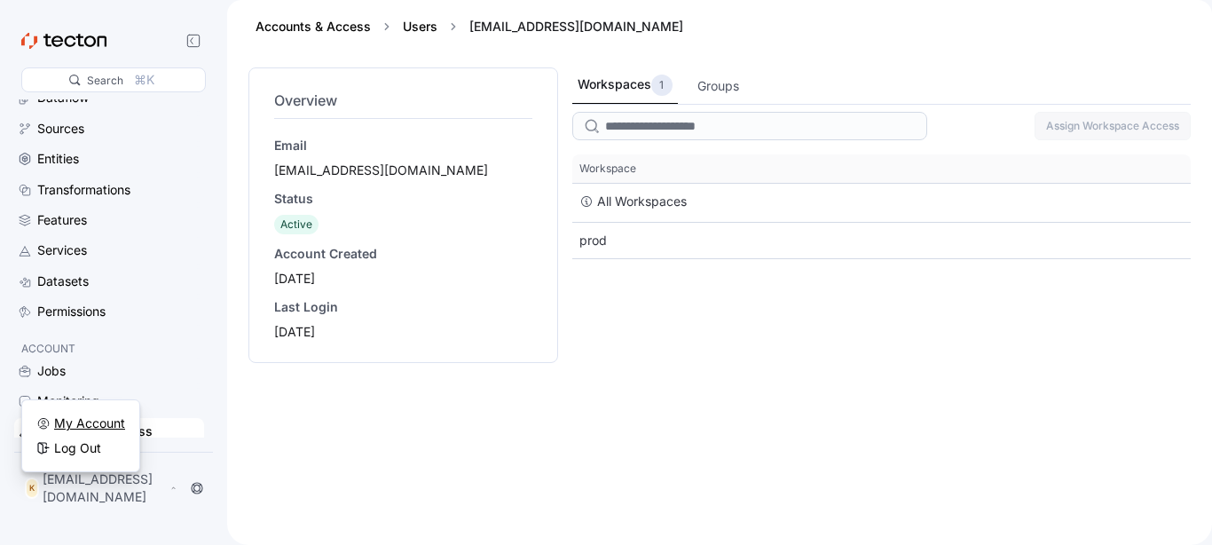
click at [75, 424] on div "My Account" at bounding box center [89, 423] width 71 height 18
click at [334, 427] on div "Overview Email ketirob515@blaxion.com Status Active Account Created 2025-08-13 …" at bounding box center [403, 295] width 310 height 456
click at [108, 409] on div "Monitoring" at bounding box center [118, 401] width 163 height 20
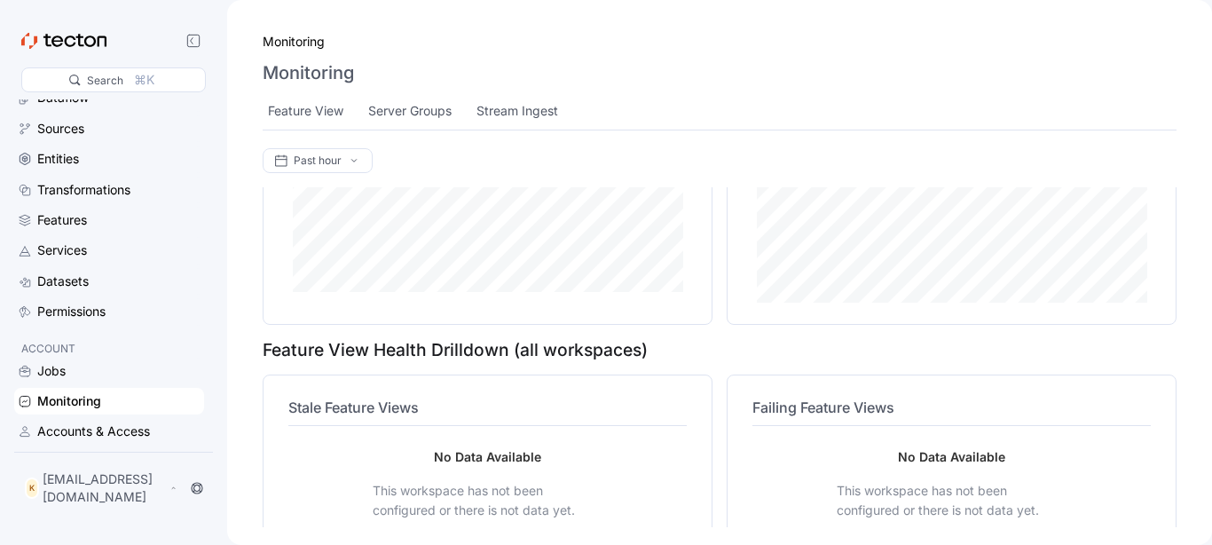
scroll to position [702, 0]
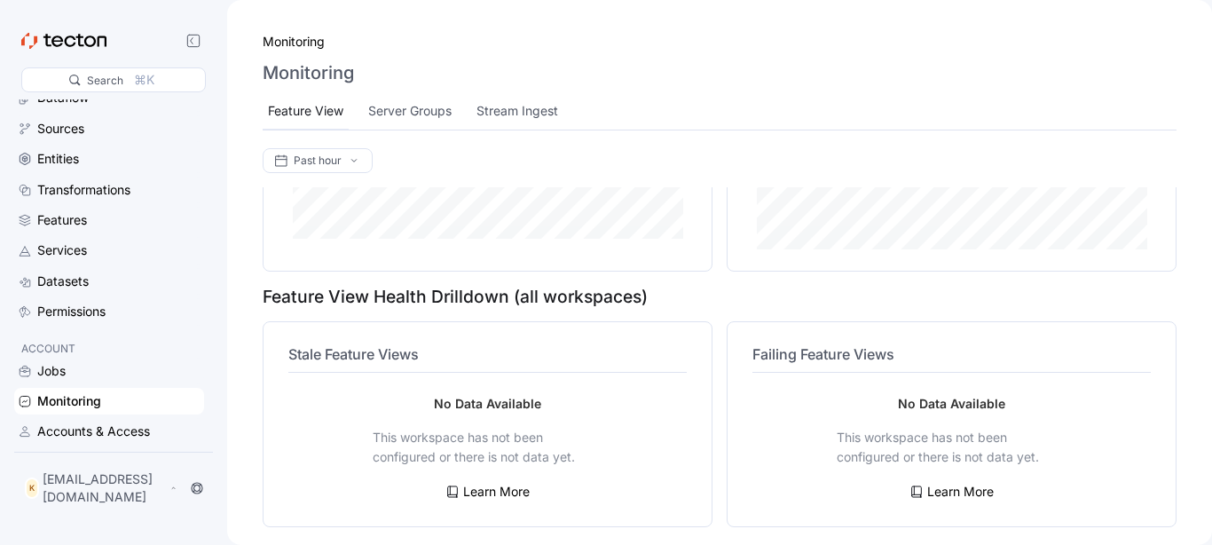
click at [318, 102] on div "Feature View" at bounding box center [305, 111] width 75 height 20
click at [399, 116] on div "Server Groups" at bounding box center [411, 111] width 83 height 20
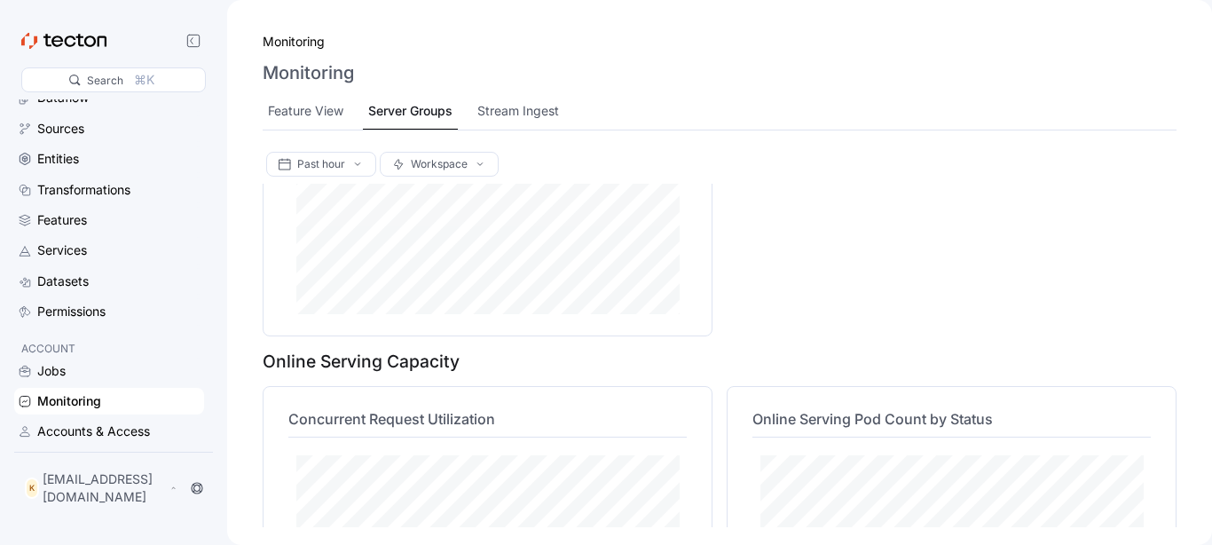
scroll to position [2533, 0]
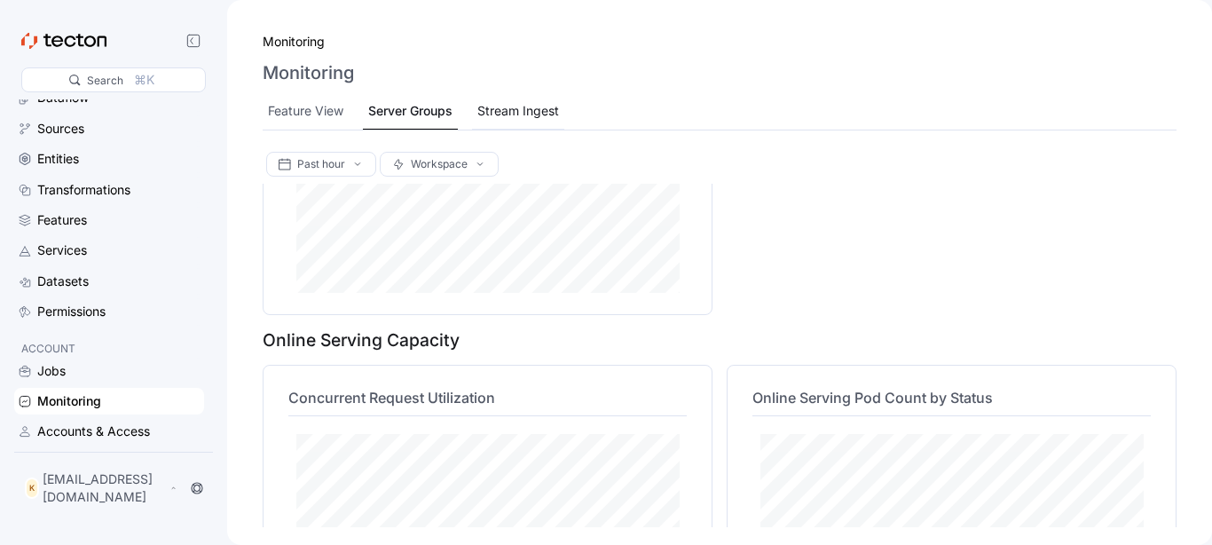
click at [515, 110] on div "Stream Ingest" at bounding box center [518, 111] width 82 height 20
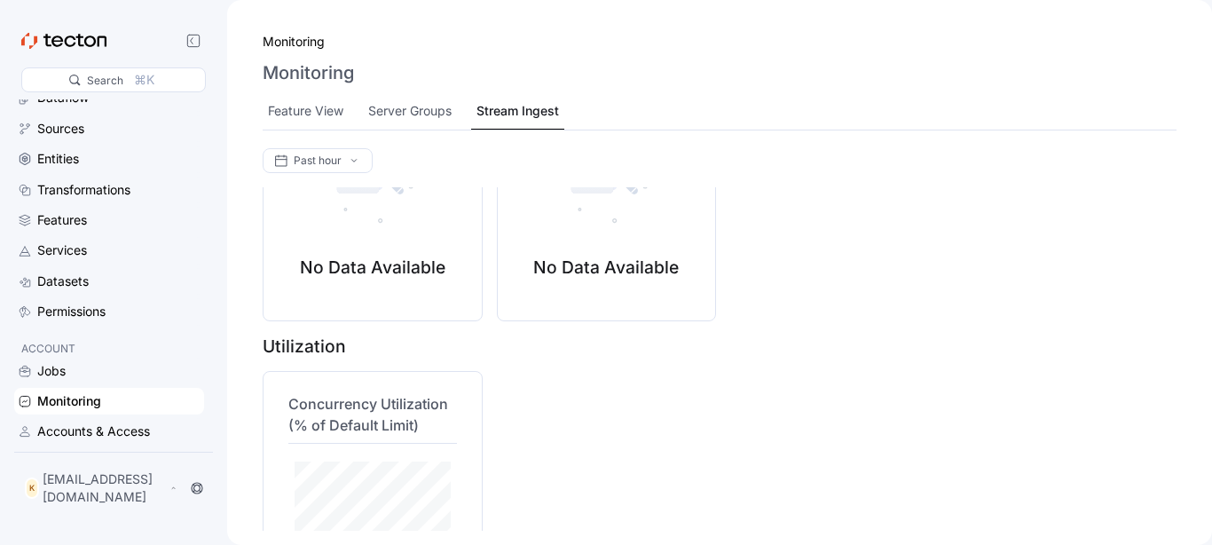
scroll to position [143, 0]
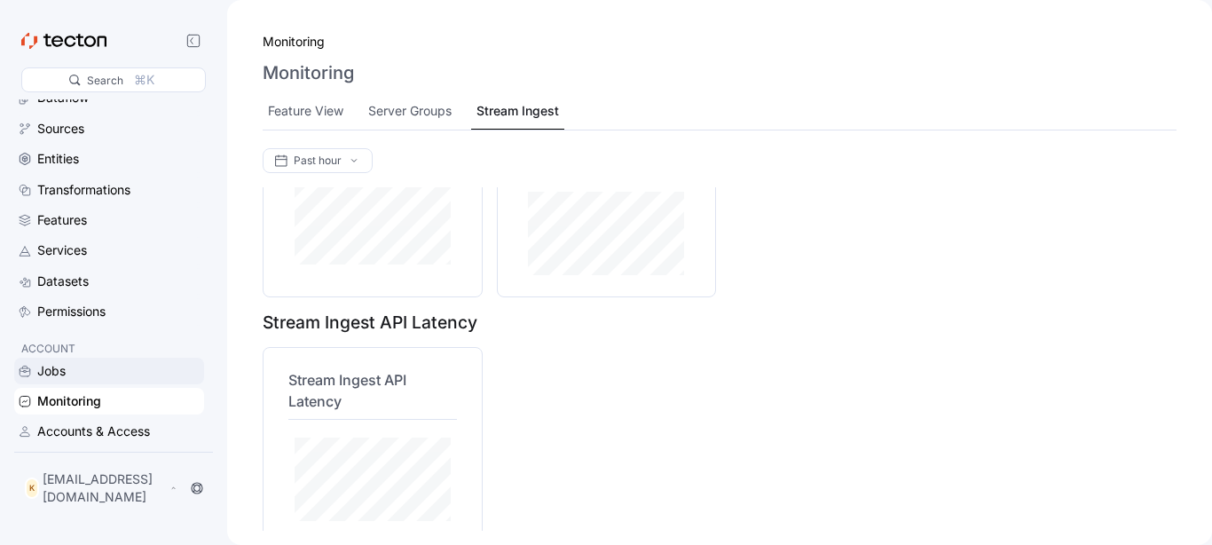
click at [114, 366] on div "Jobs" at bounding box center [118, 371] width 163 height 20
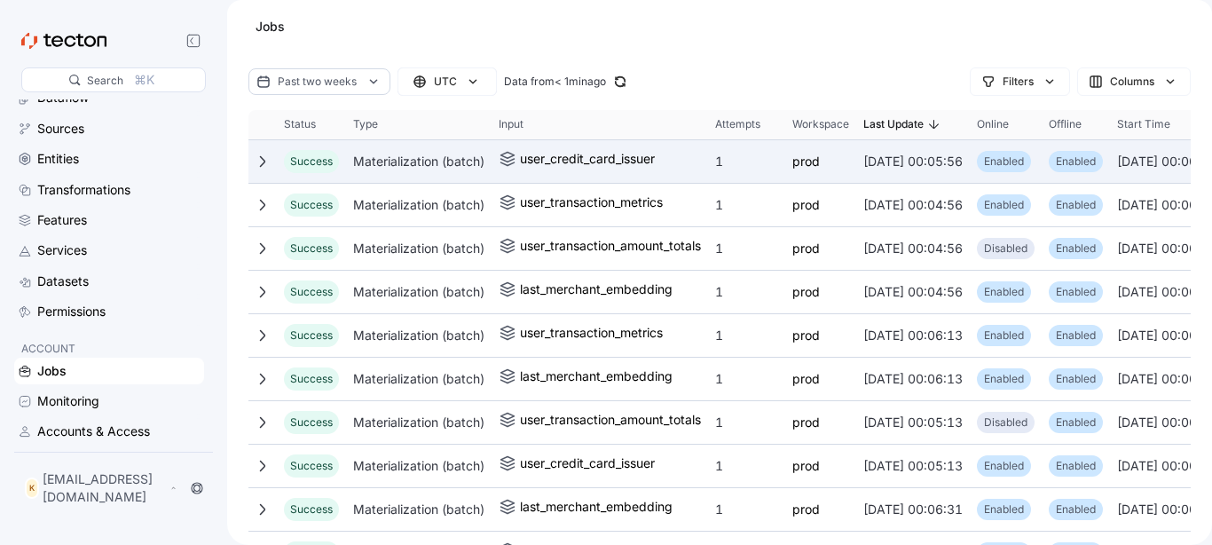
click at [263, 162] on icon at bounding box center [262, 160] width 5 height 11
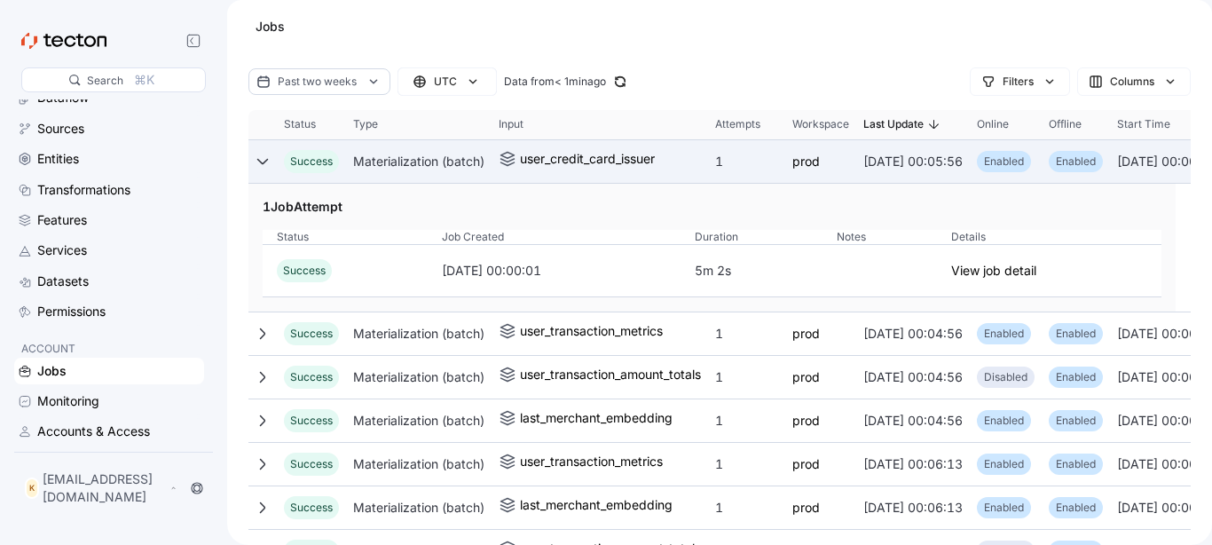
click at [263, 162] on icon at bounding box center [262, 160] width 11 height 5
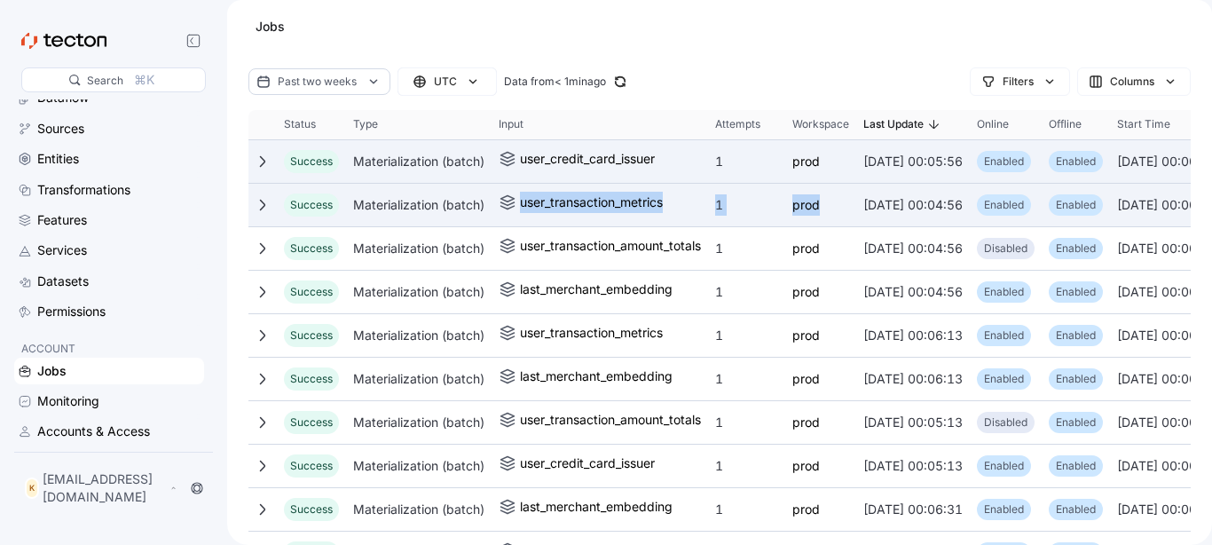
drag, startPoint x: 1013, startPoint y: 181, endPoint x: 830, endPoint y: 187, distance: 182.8
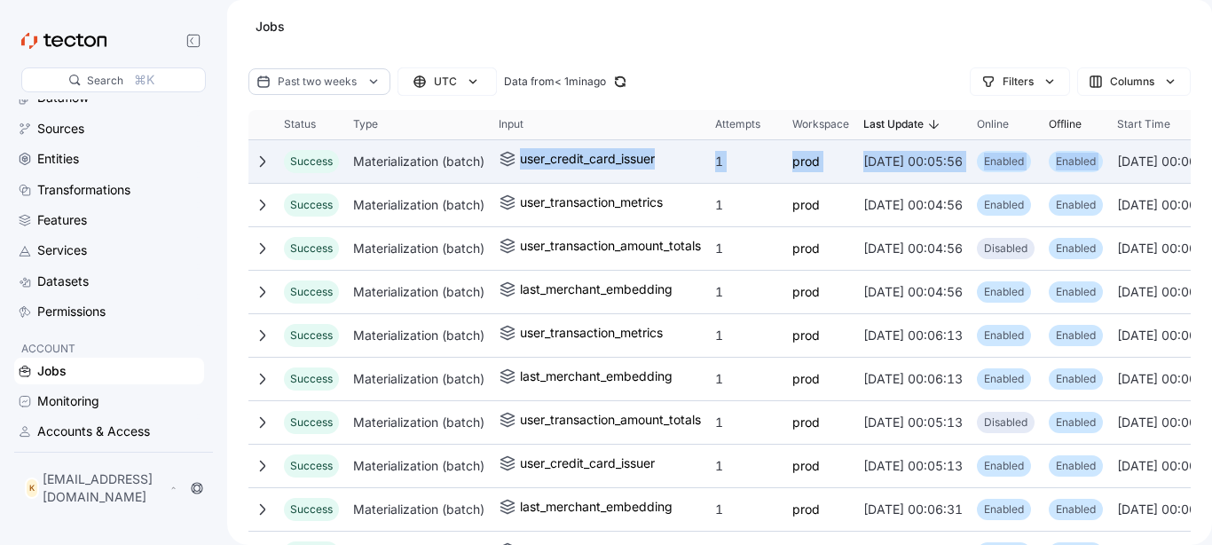
click at [1110, 138] on span "Offline" at bounding box center [1075, 124] width 68 height 28
click at [1170, 123] on span "Start Time" at bounding box center [1143, 124] width 53 height 14
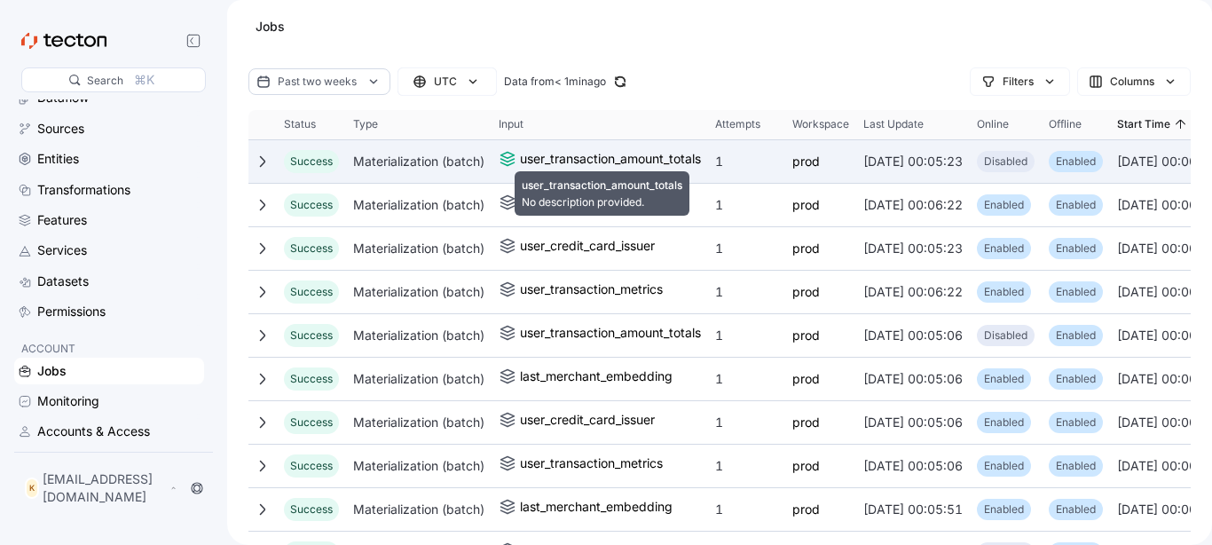
click at [660, 163] on div "user_transaction_amount_totals" at bounding box center [610, 158] width 181 height 21
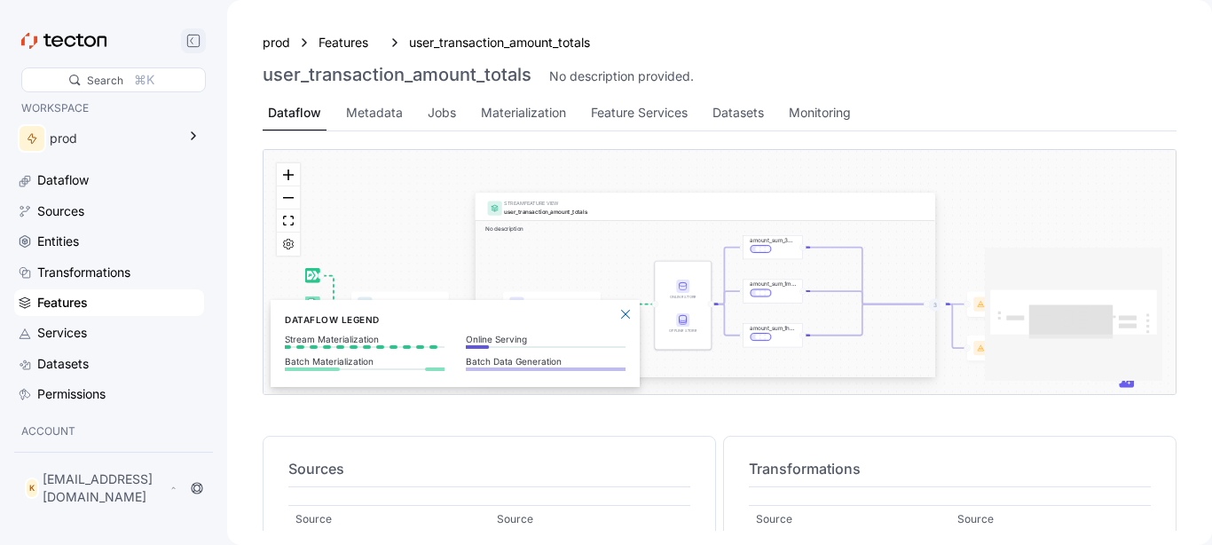
click at [192, 35] on rect at bounding box center [193, 41] width 12 height 12
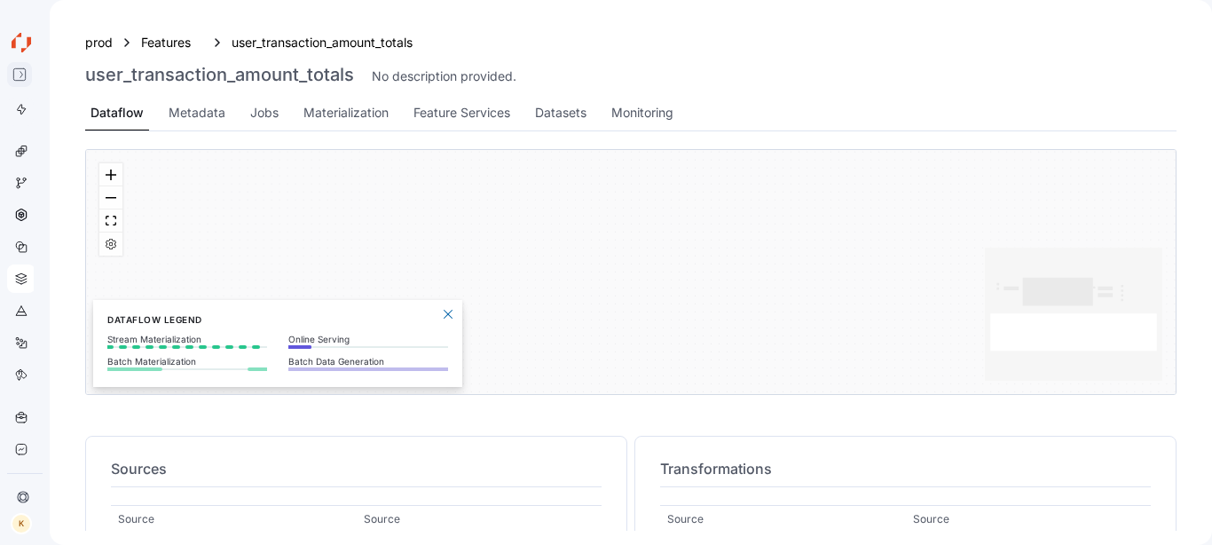
click at [27, 75] on div at bounding box center [19, 74] width 35 height 23
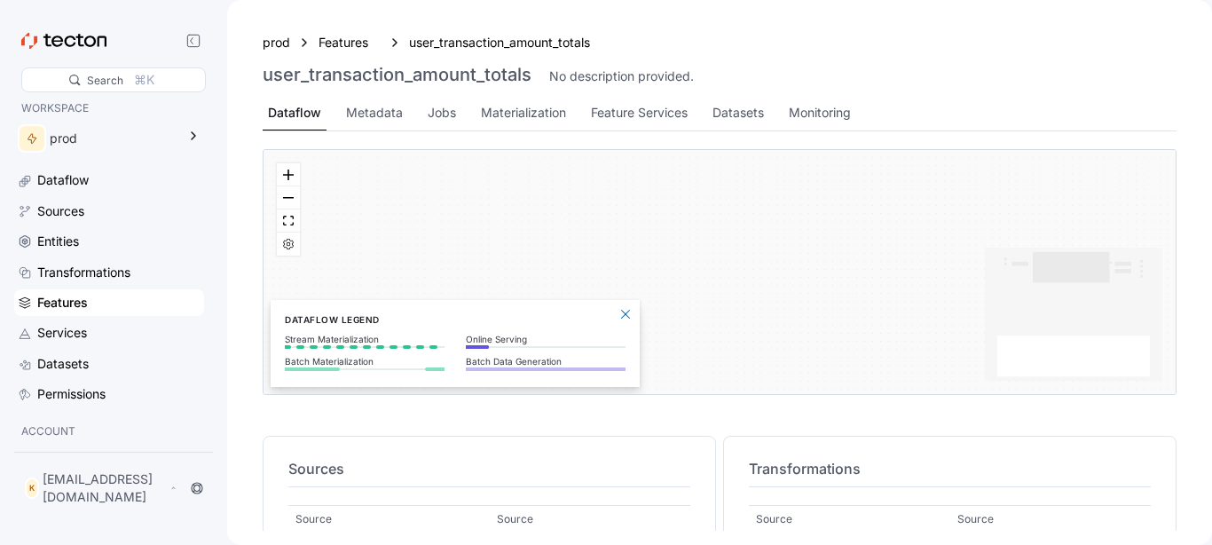
scroll to position [82, 0]
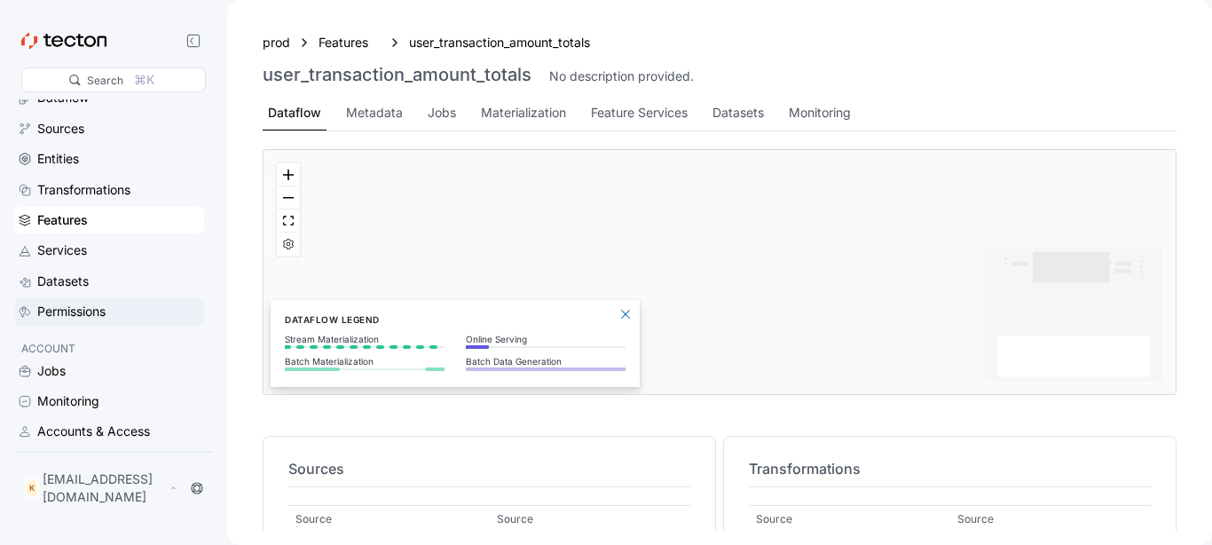
click at [115, 301] on div "Permissions" at bounding box center [109, 311] width 190 height 27
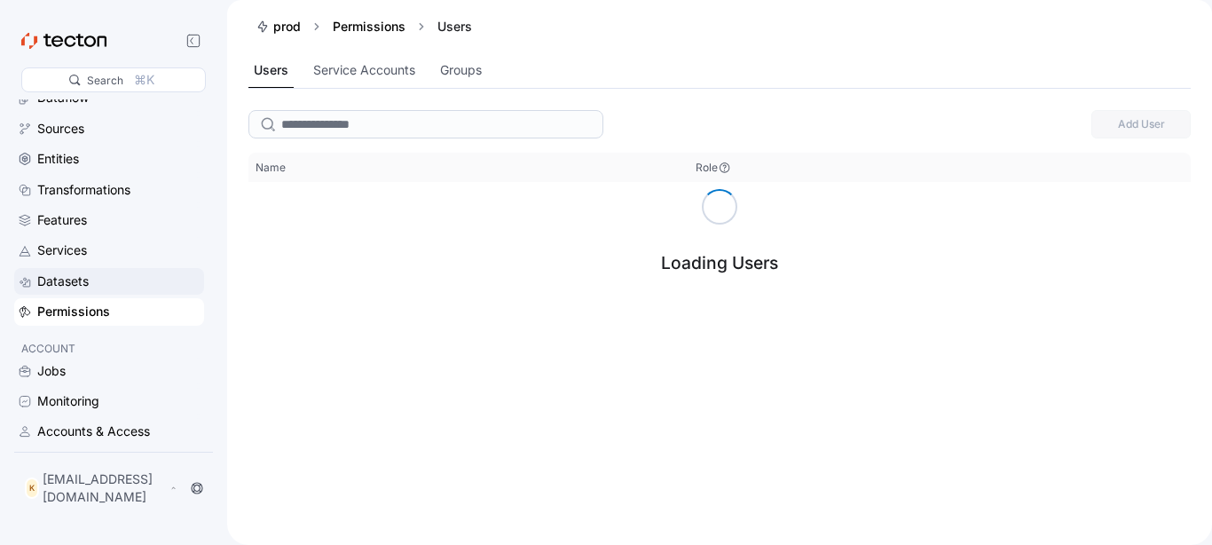
click at [112, 279] on div "Datasets" at bounding box center [118, 281] width 163 height 20
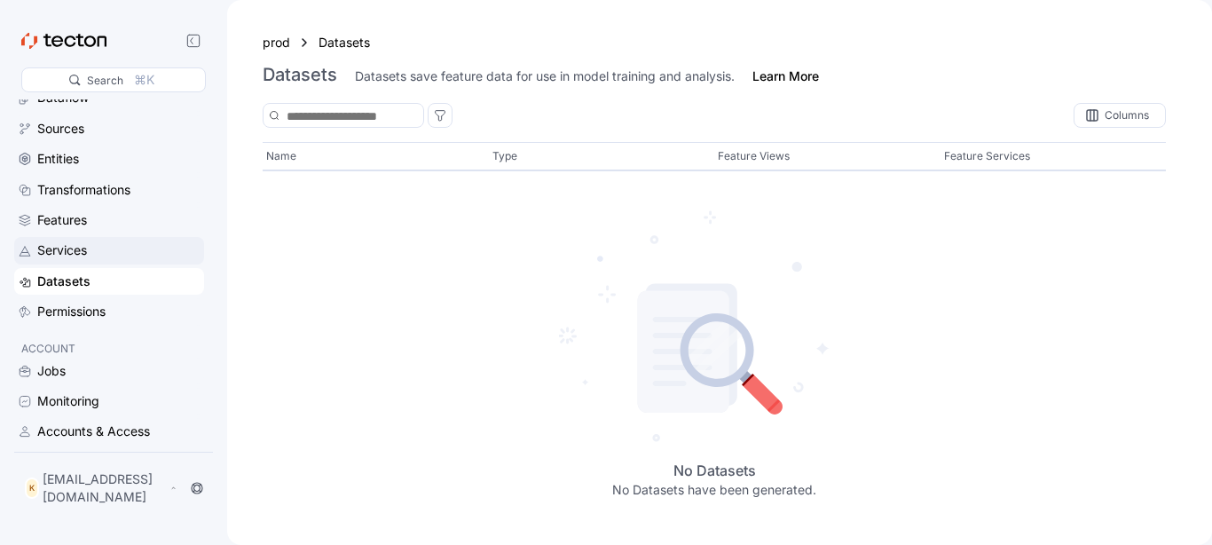
click at [110, 254] on div "Services" at bounding box center [118, 250] width 163 height 20
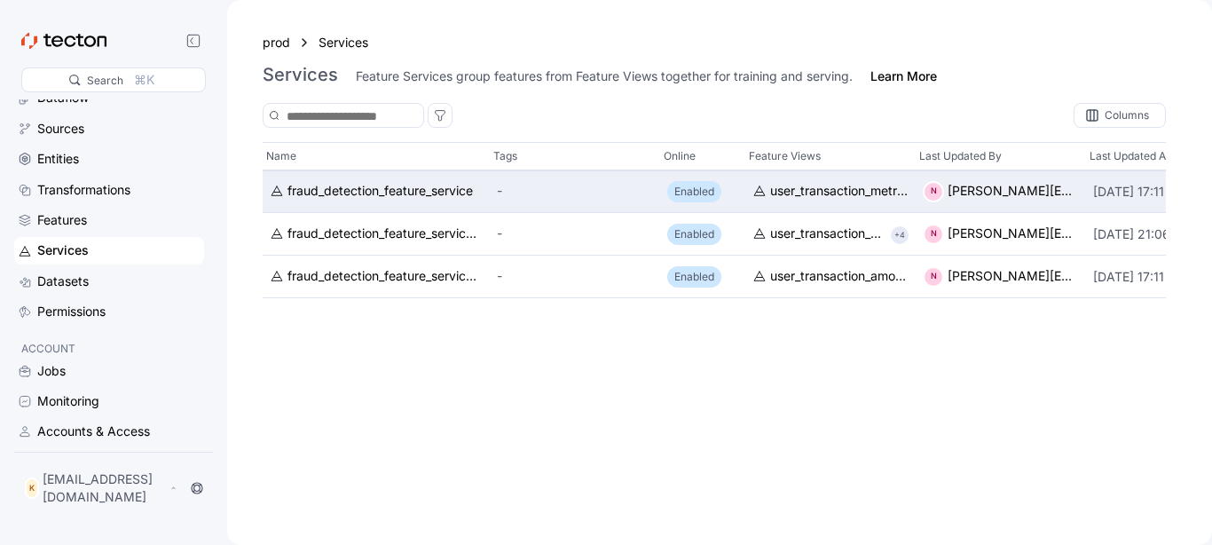
click at [411, 211] on div "fraud_detection_feature_service" at bounding box center [376, 191] width 227 height 43
click at [412, 201] on div "fraud_detection_feature_service" at bounding box center [376, 191] width 227 height 43
click at [412, 194] on div "fraud_detection_feature_service" at bounding box center [379, 192] width 185 height 20
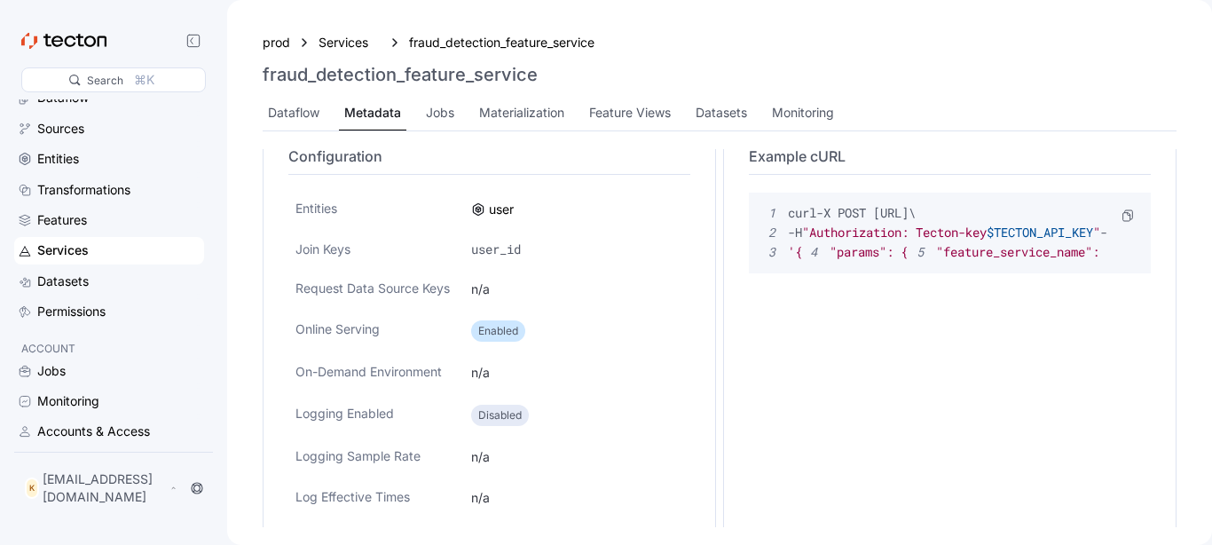
scroll to position [438, 0]
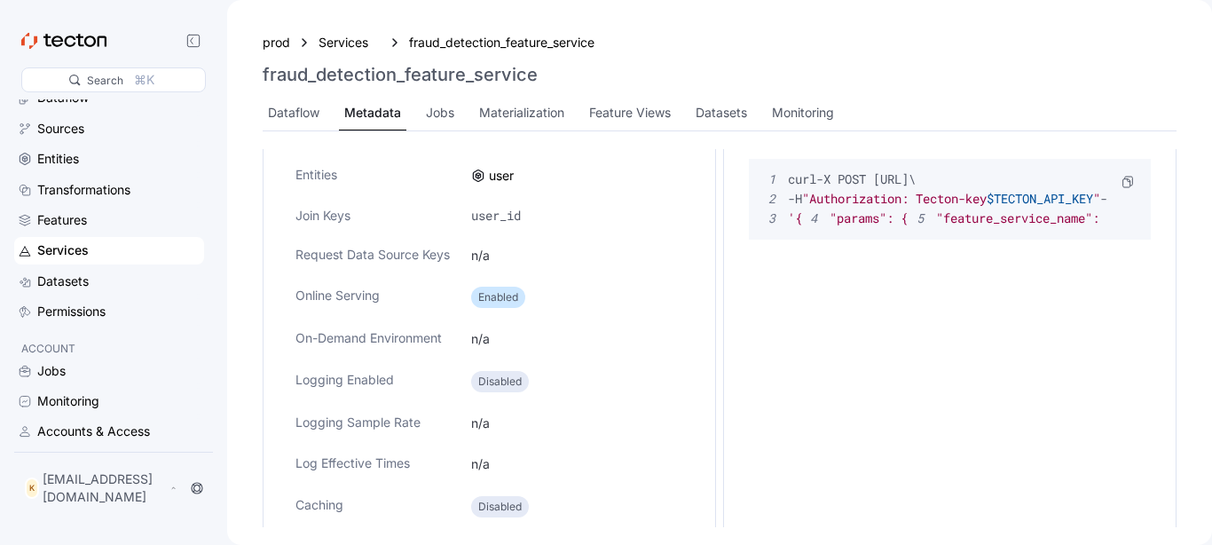
click at [868, 229] on pre "1 curl -X POST https://explore.tecton.ai/api/v1/feature-service/get-features \ …" at bounding box center [933, 198] width 349 height 59
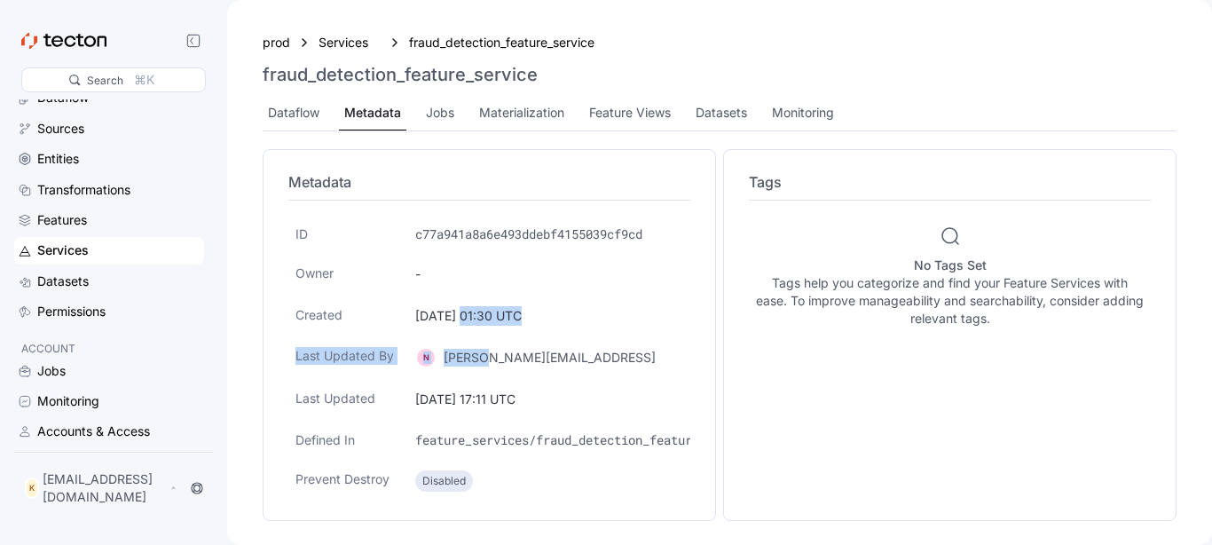
drag, startPoint x: 468, startPoint y: 318, endPoint x: 489, endPoint y: 381, distance: 66.2
click at [489, 333] on div "2024-04-02 01:30 UTC" at bounding box center [549, 316] width 282 height 34
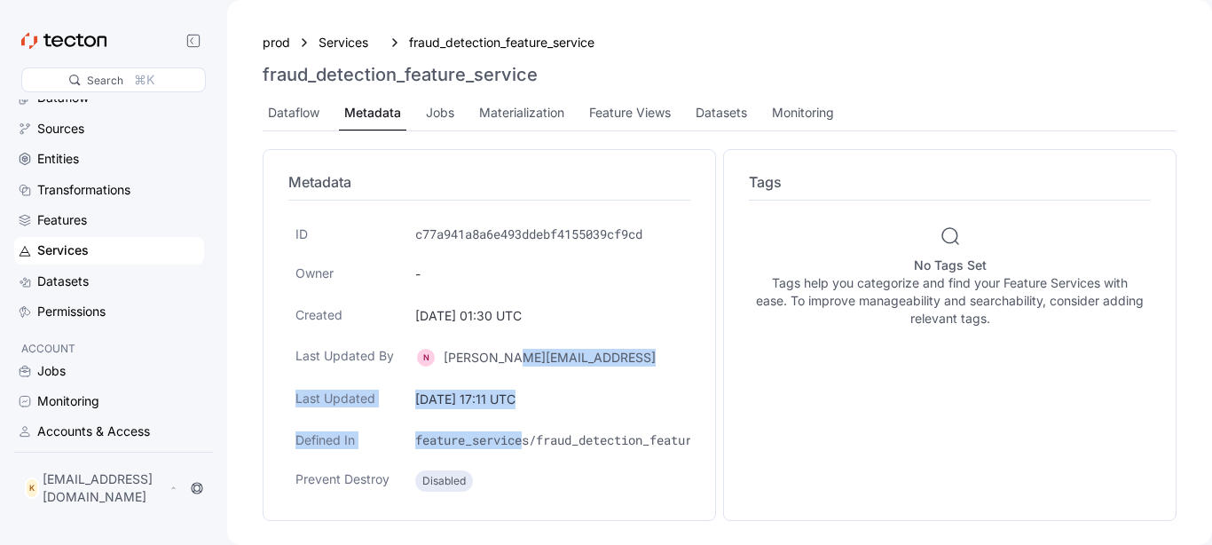
drag, startPoint x: 525, startPoint y: 434, endPoint x: 515, endPoint y: 371, distance: 63.9
click at [515, 424] on div "feature_services/fraud_detection_feature_service.py" at bounding box center [549, 440] width 282 height 32
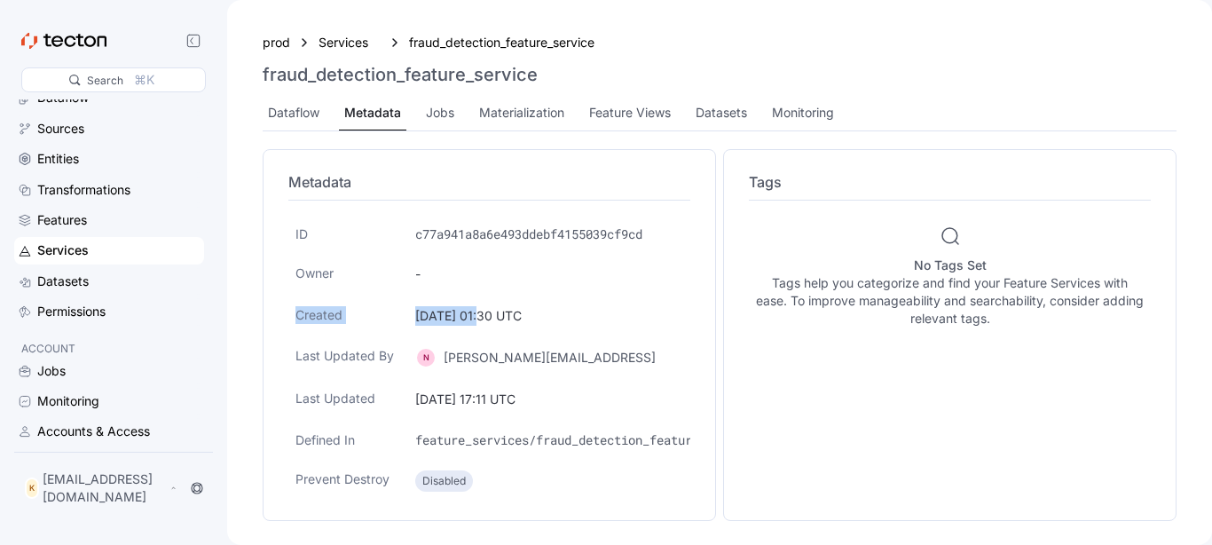
drag, startPoint x: 471, startPoint y: 289, endPoint x: 466, endPoint y: 280, distance: 10.3
click at [466, 299] on div "2024-04-02 01:30 UTC" at bounding box center [549, 316] width 282 height 34
click at [447, 225] on div "c77a941a8a6e493ddebf4155039cf9cd" at bounding box center [549, 234] width 282 height 32
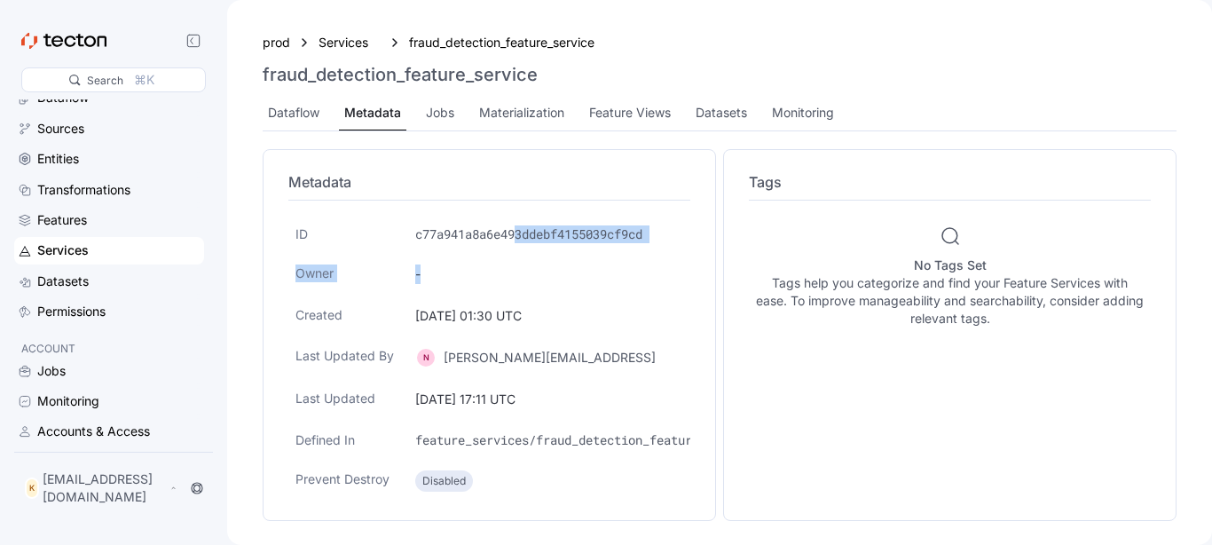
click at [522, 264] on div "ID c77a941a8a6e493ddebf4155039cf9cd Owner - Created 2024-04-02 01:30 UTC Last U…" at bounding box center [489, 357] width 402 height 279
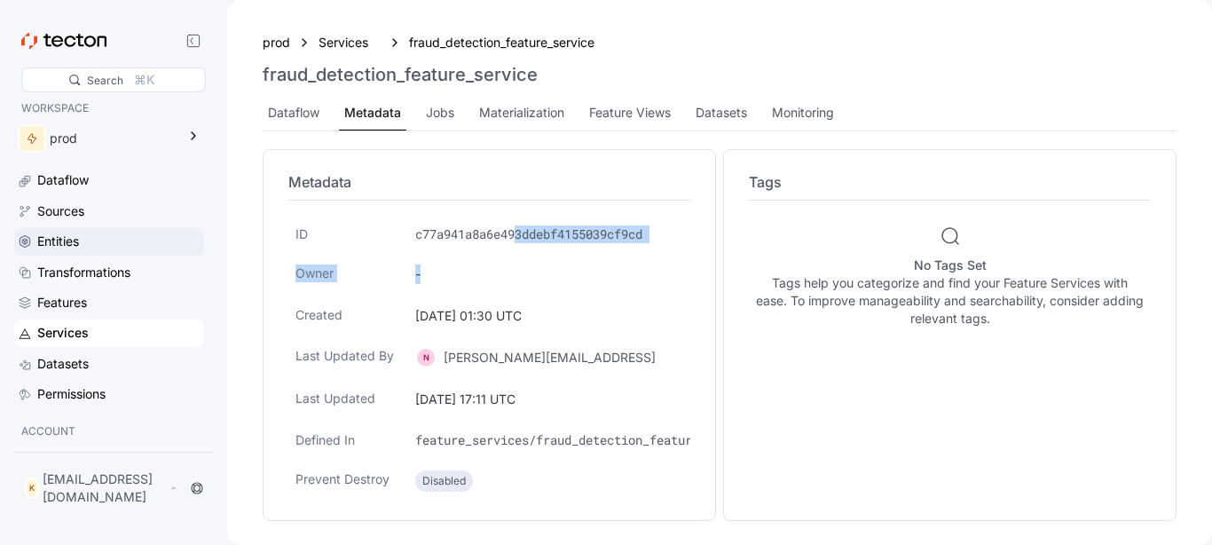
click at [102, 239] on div "Entities" at bounding box center [118, 242] width 163 height 20
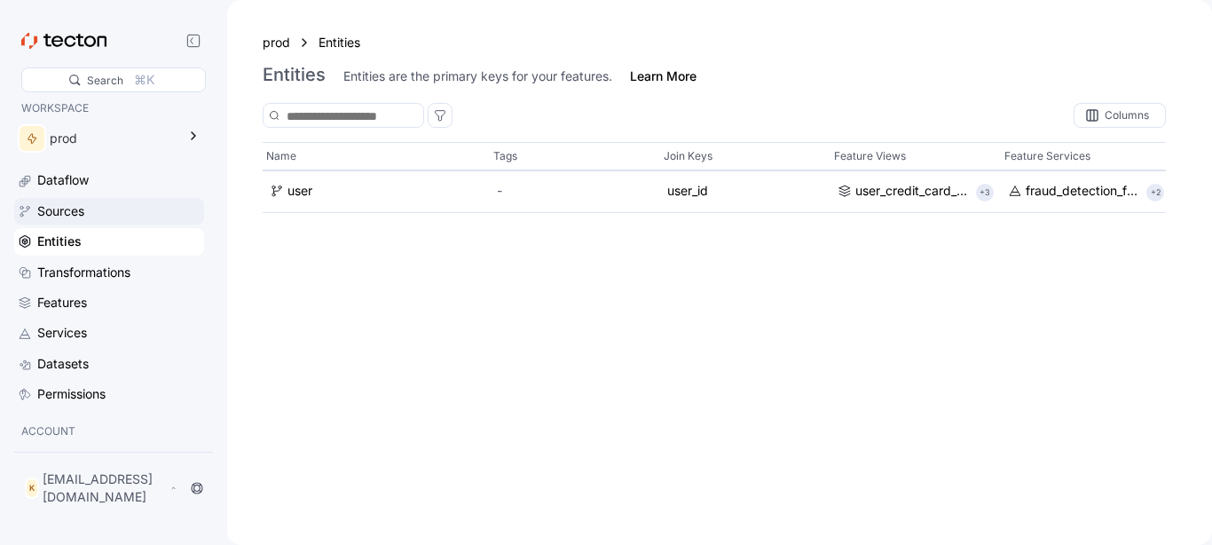
click at [156, 206] on div "Sources" at bounding box center [118, 211] width 163 height 20
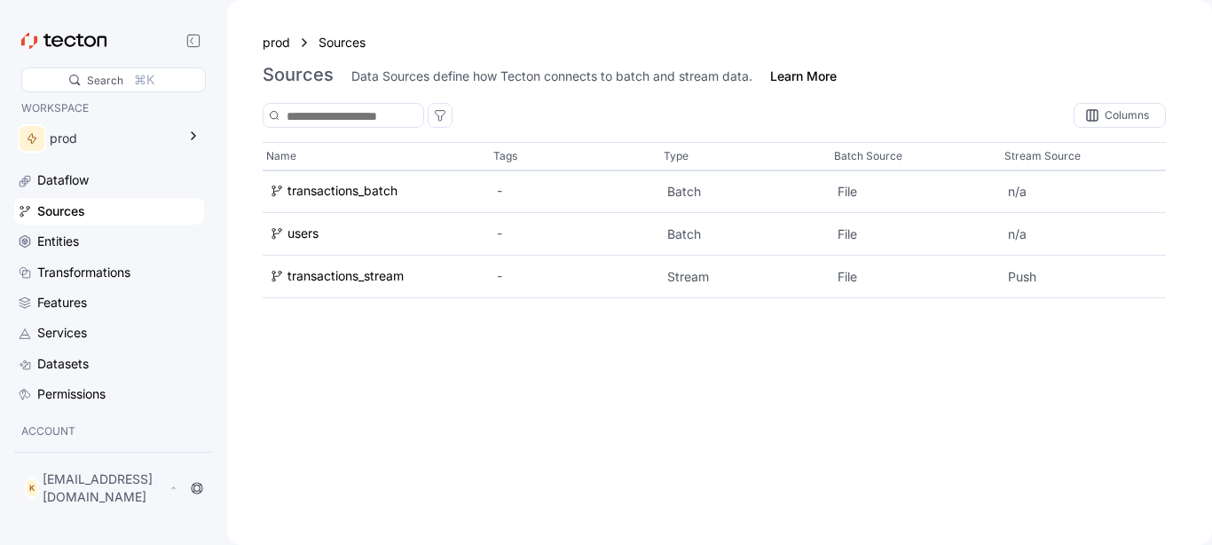
click at [170, 166] on div "prod" at bounding box center [109, 142] width 190 height 50
click at [46, 192] on div "Dataflow" at bounding box center [109, 180] width 190 height 27
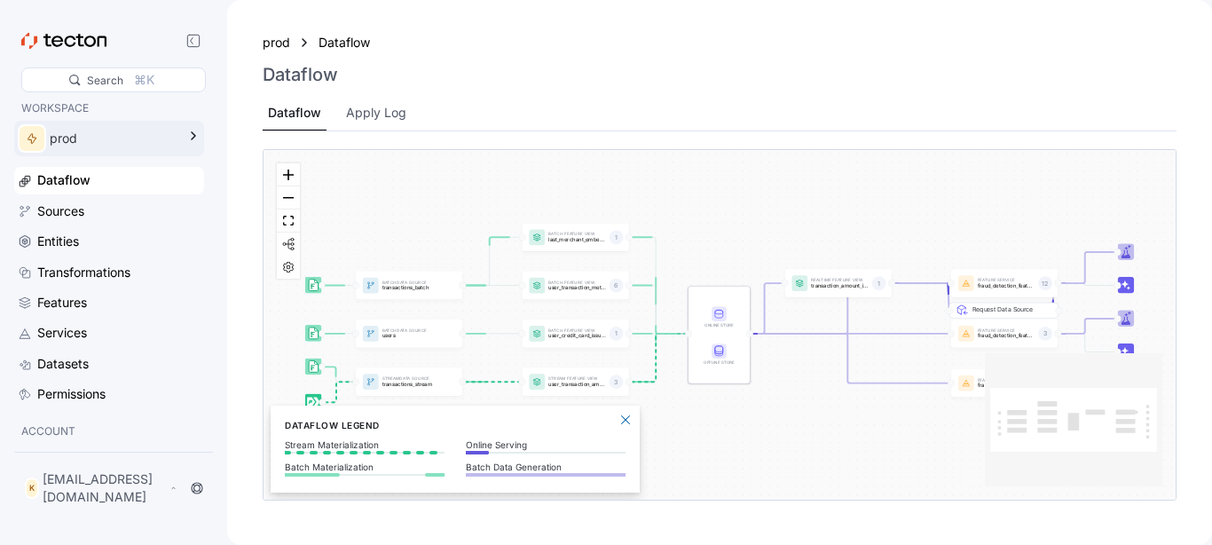
click at [126, 138] on div "prod" at bounding box center [113, 139] width 126 height 20
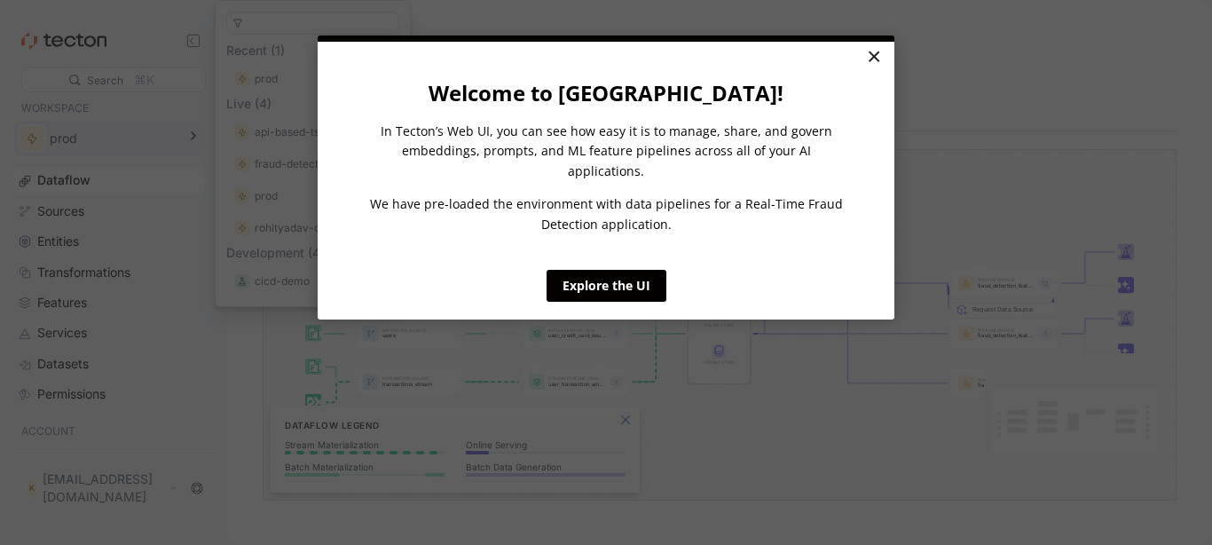
click at [867, 55] on link "×" at bounding box center [873, 58] width 31 height 32
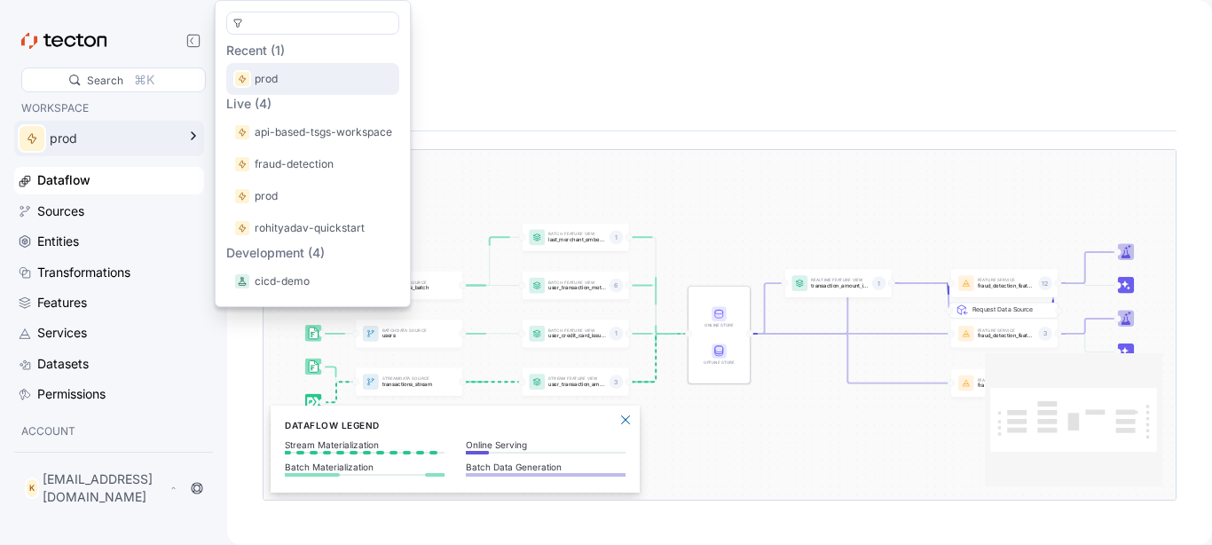
click at [292, 90] on div "prod" at bounding box center [312, 79] width 173 height 32
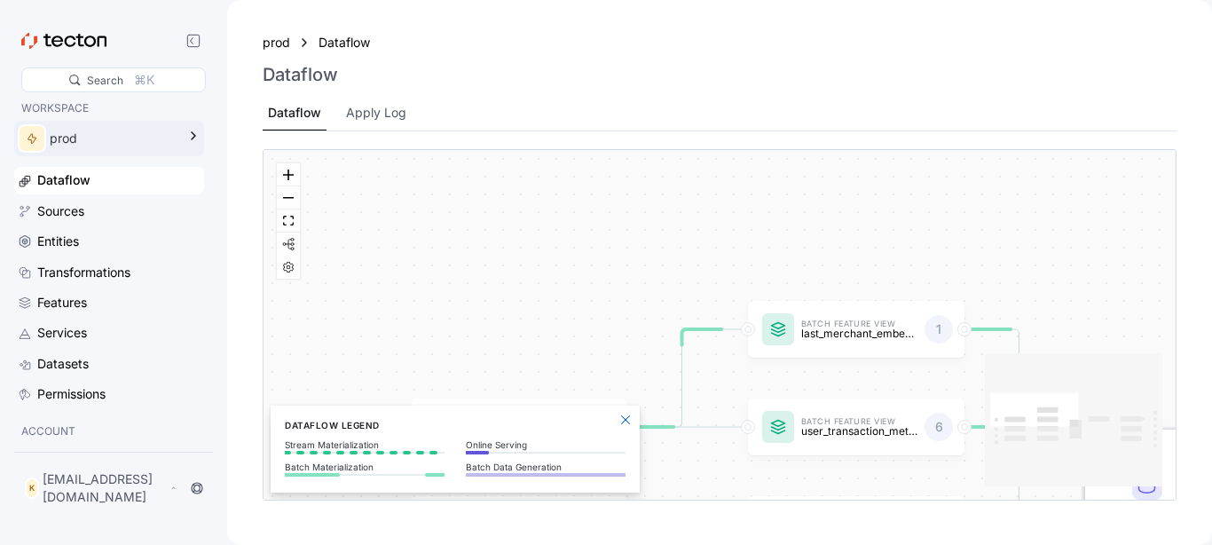
click at [139, 142] on div "prod" at bounding box center [113, 139] width 126 height 20
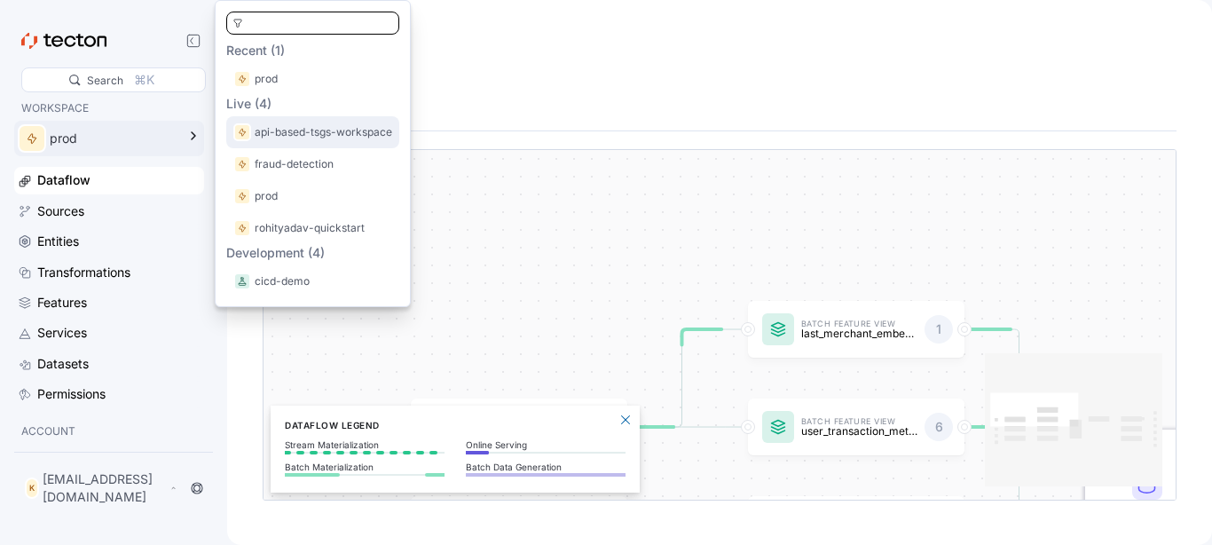
click at [266, 117] on div "api-based-tsgs-workspace" at bounding box center [312, 132] width 173 height 32
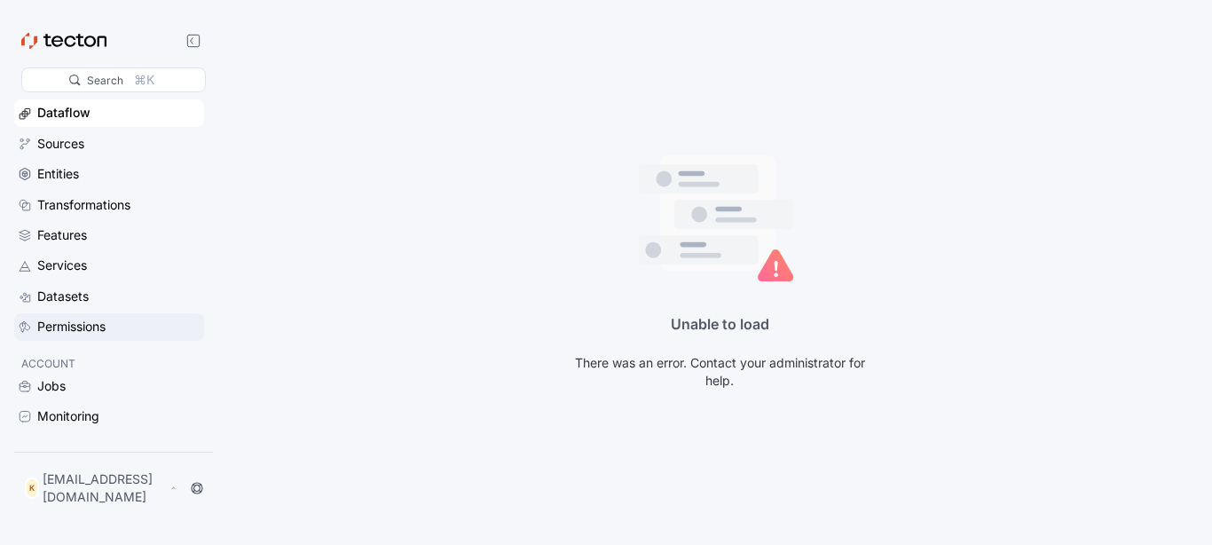
scroll to position [82, 0]
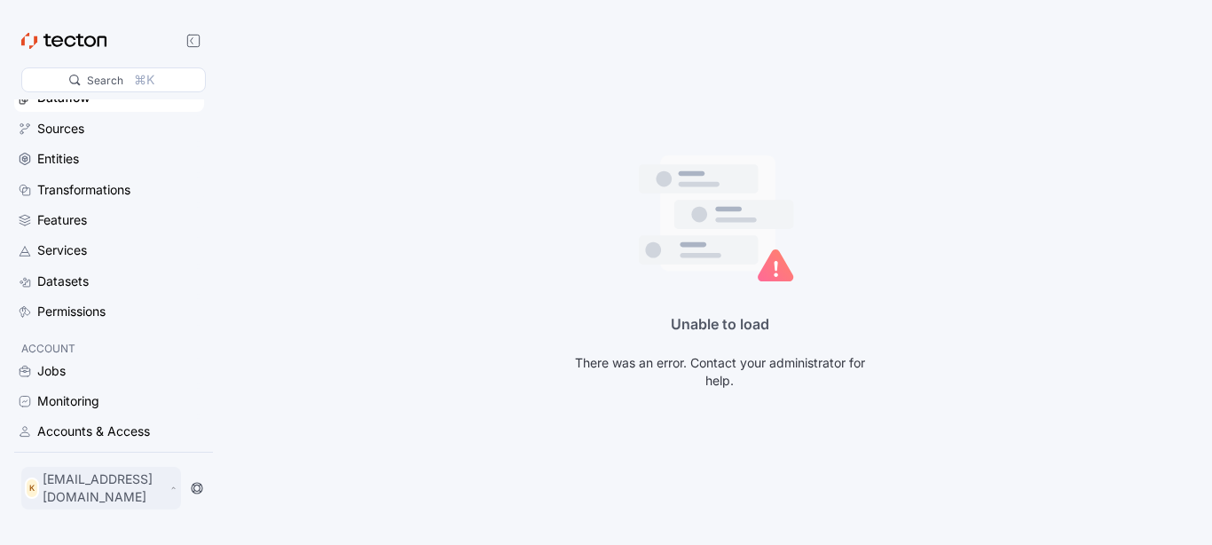
click at [138, 492] on p "[EMAIL_ADDRESS][DOMAIN_NAME]" at bounding box center [104, 487] width 123 height 35
click at [91, 444] on div "Log Out" at bounding box center [77, 448] width 47 height 18
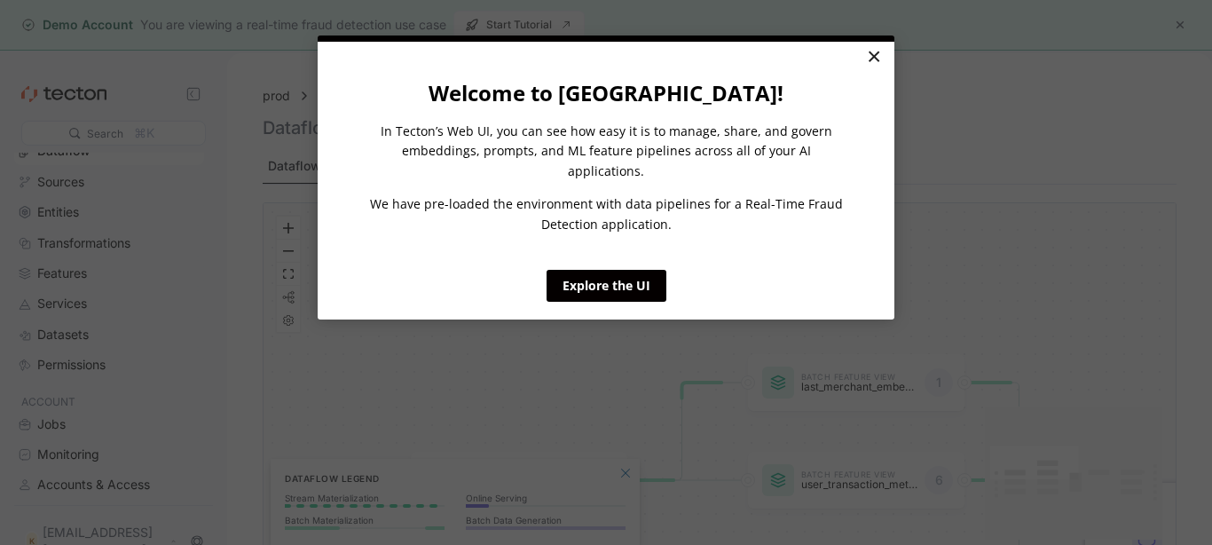
click at [870, 55] on link "×" at bounding box center [873, 58] width 31 height 32
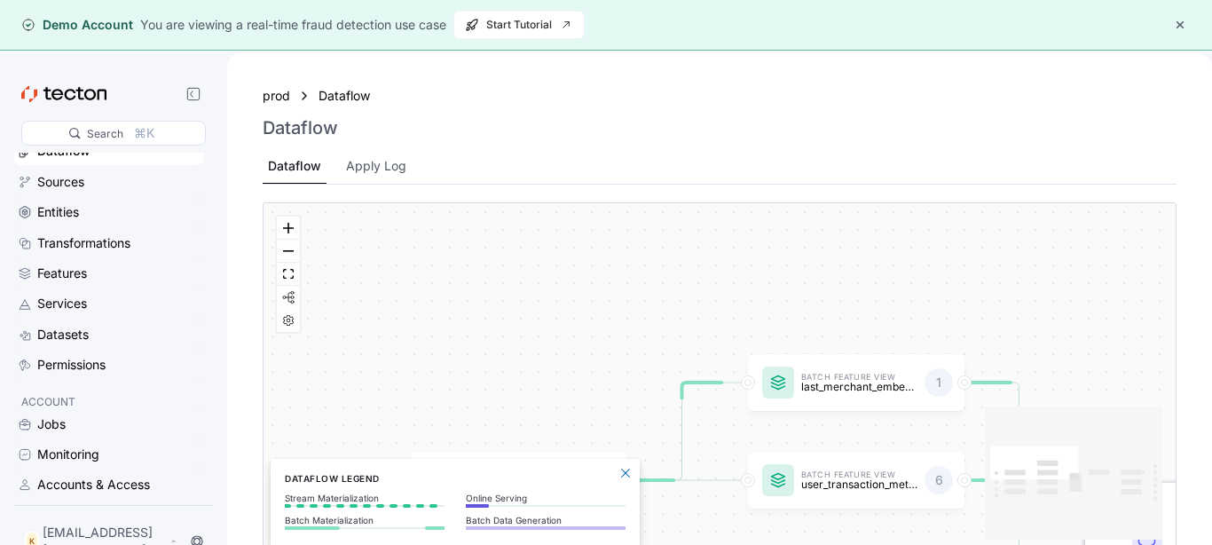
click at [1184, 26] on button "button" at bounding box center [1179, 24] width 21 height 21
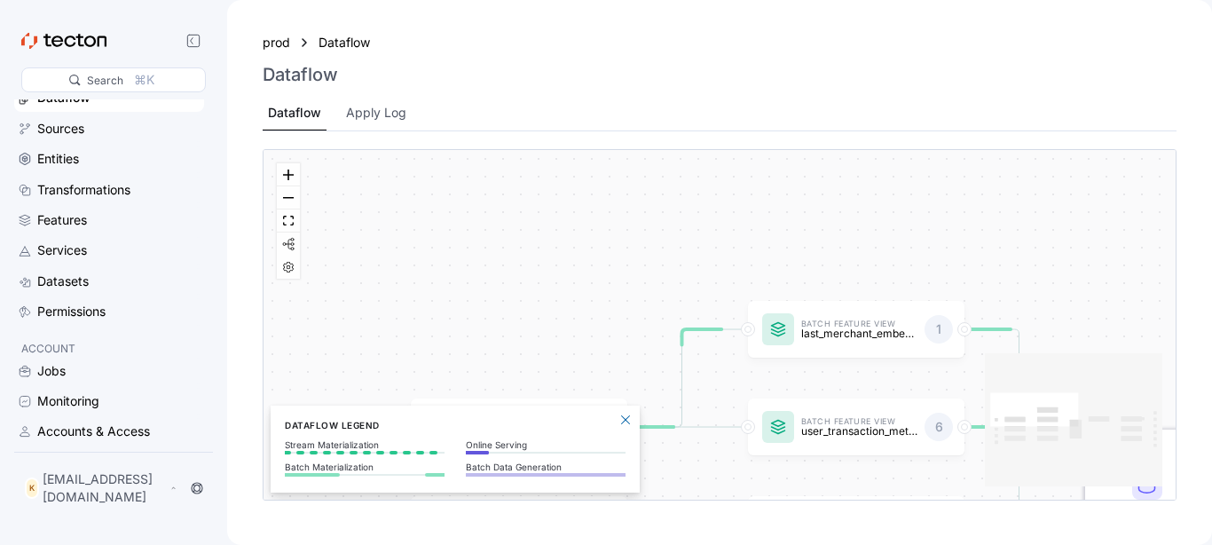
scroll to position [82, 0]
click at [177, 495] on icon at bounding box center [173, 488] width 8 height 14
click at [99, 442] on div "Log Out" at bounding box center [77, 448] width 47 height 18
